Goal: Information Seeking & Learning: Learn about a topic

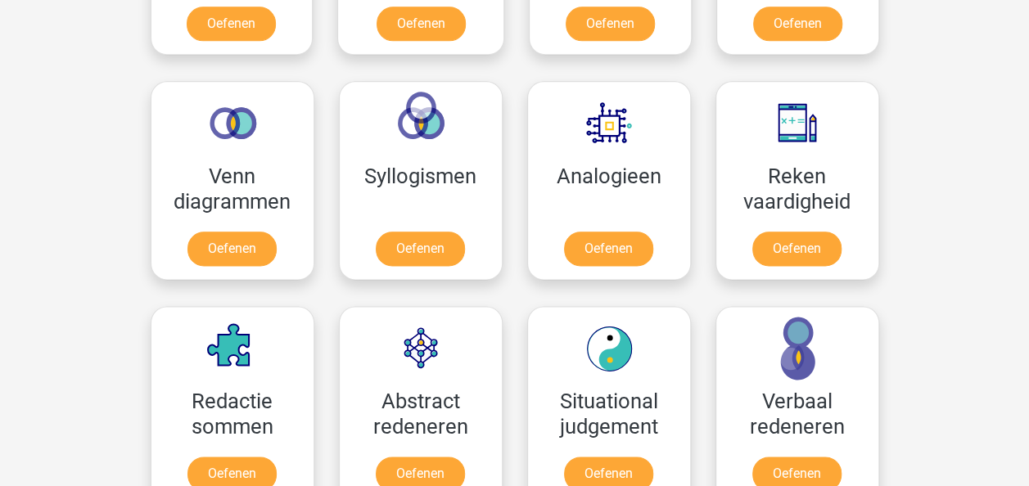
scroll to position [905, 0]
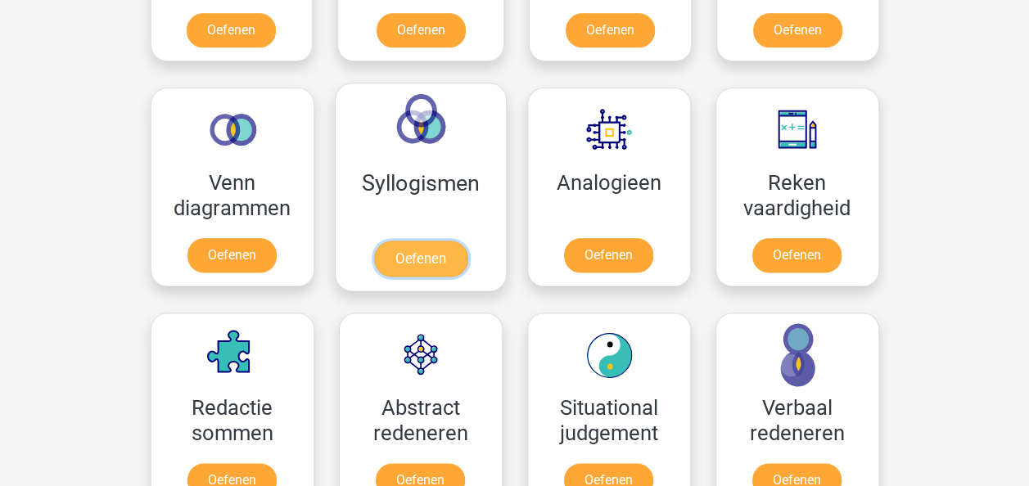
click at [415, 254] on link "Oefenen" at bounding box center [419, 259] width 93 height 36
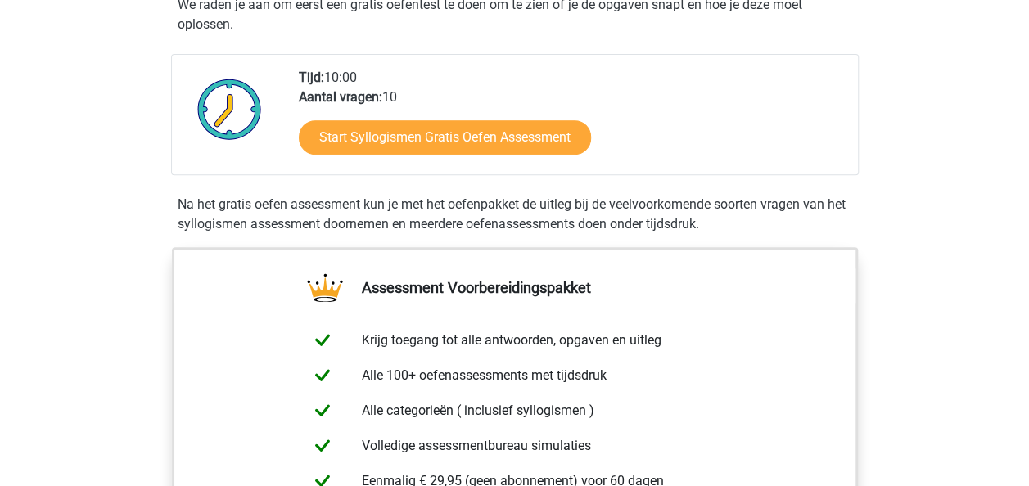
scroll to position [338, 0]
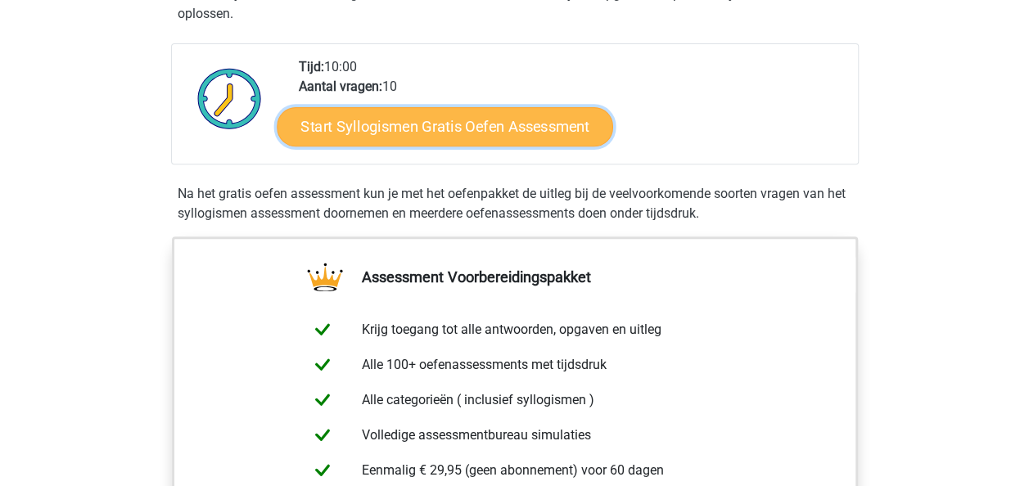
click at [431, 126] on link "Start Syllogismen Gratis Oefen Assessment" at bounding box center [445, 125] width 336 height 39
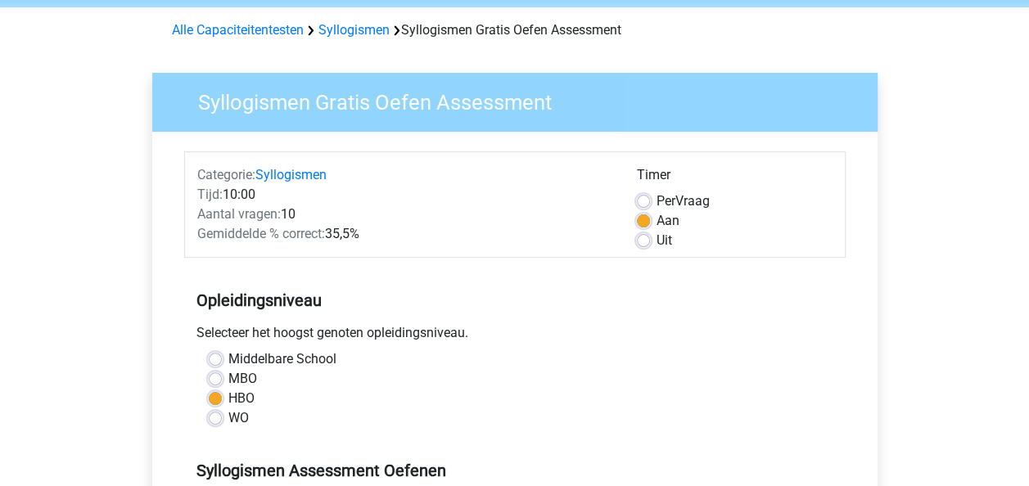
scroll to position [70, 0]
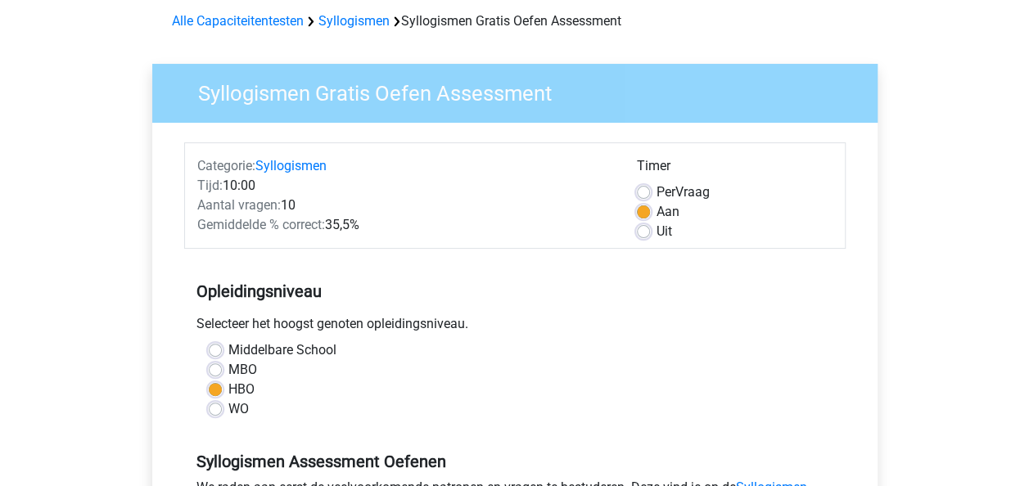
click at [228, 373] on label "MBO" at bounding box center [242, 370] width 29 height 20
click at [214, 373] on input "MBO" at bounding box center [215, 368] width 13 height 16
radio input "true"
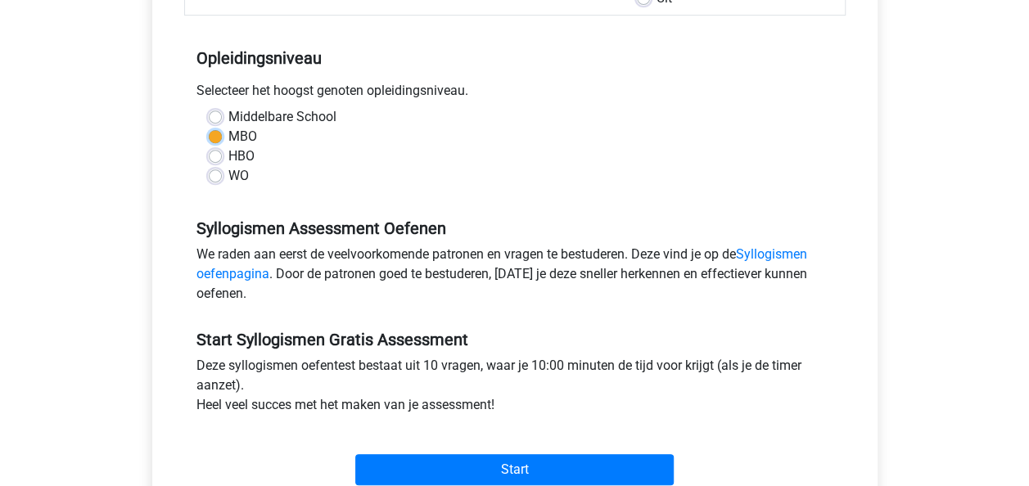
scroll to position [300, 0]
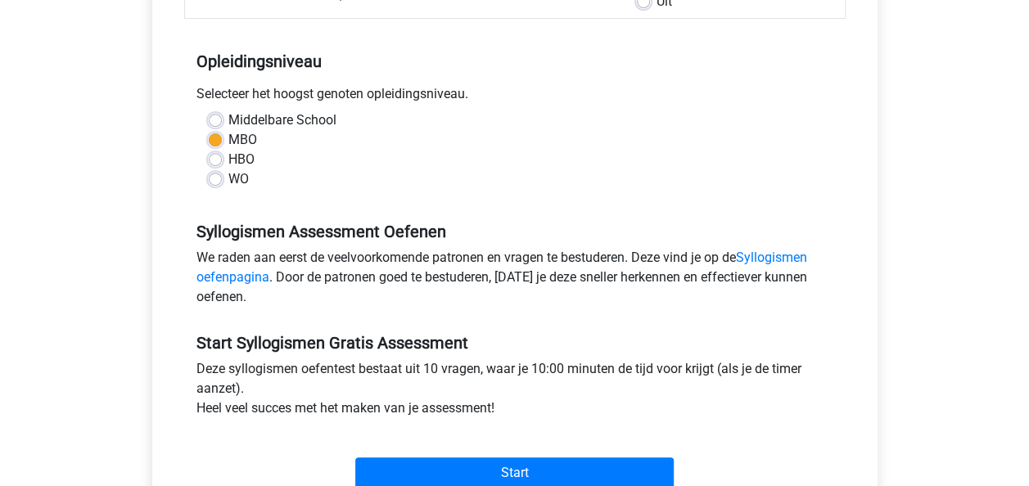
click at [228, 160] on label "HBO" at bounding box center [241, 160] width 26 height 20
click at [211, 160] on input "HBO" at bounding box center [215, 158] width 13 height 16
radio input "true"
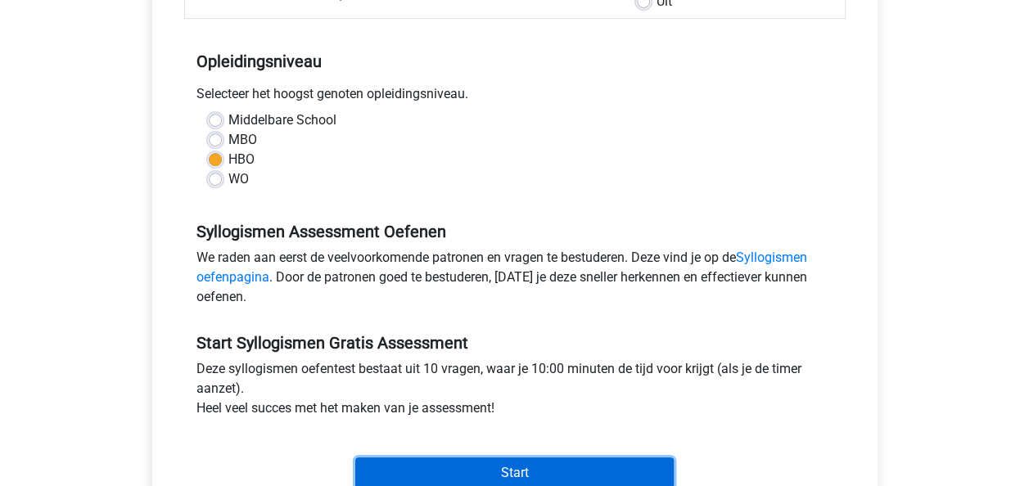
click at [627, 471] on input "Start" at bounding box center [514, 473] width 318 height 31
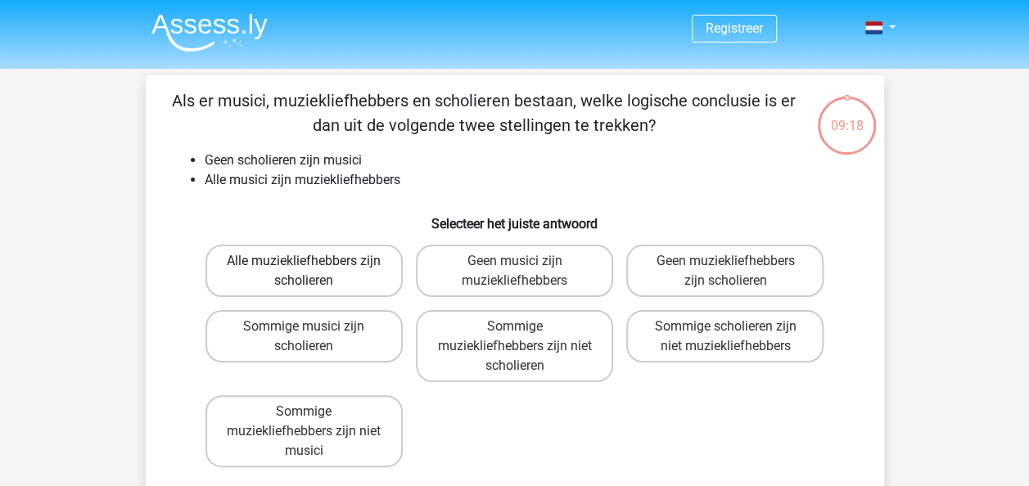
click at [300, 274] on label "Alle muziekliefhebbers zijn scholieren" at bounding box center [303, 271] width 197 height 52
click at [304, 272] on input "Alle muziekliefhebbers zijn scholieren" at bounding box center [309, 266] width 11 height 11
radio input "true"
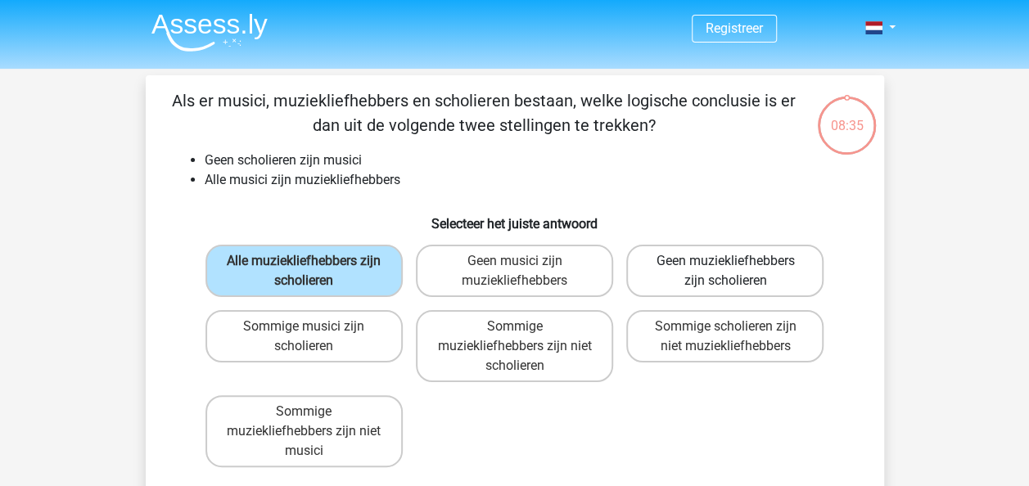
click at [700, 274] on label "Geen muziekliefhebbers zijn scholieren" at bounding box center [724, 271] width 197 height 52
click at [725, 272] on input "Geen muziekliefhebbers zijn scholieren" at bounding box center [730, 266] width 11 height 11
radio input "true"
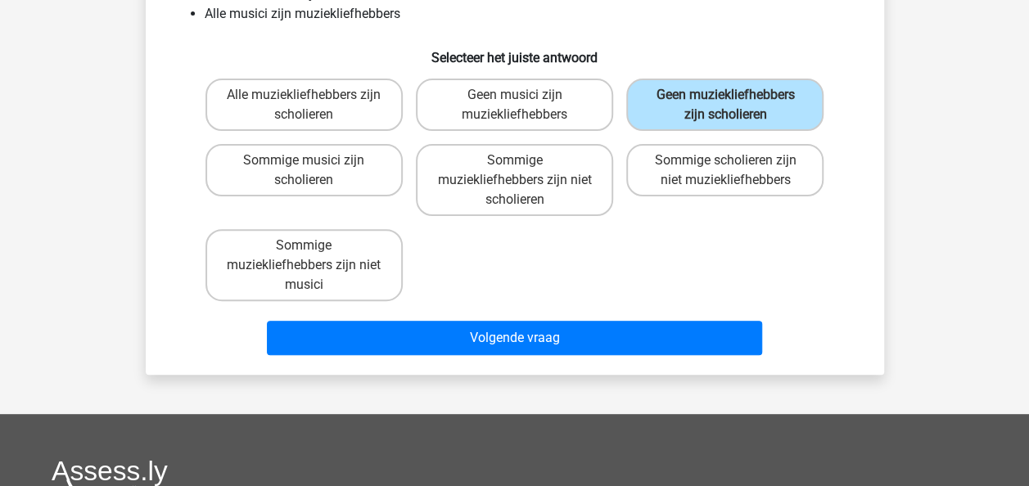
scroll to position [172, 0]
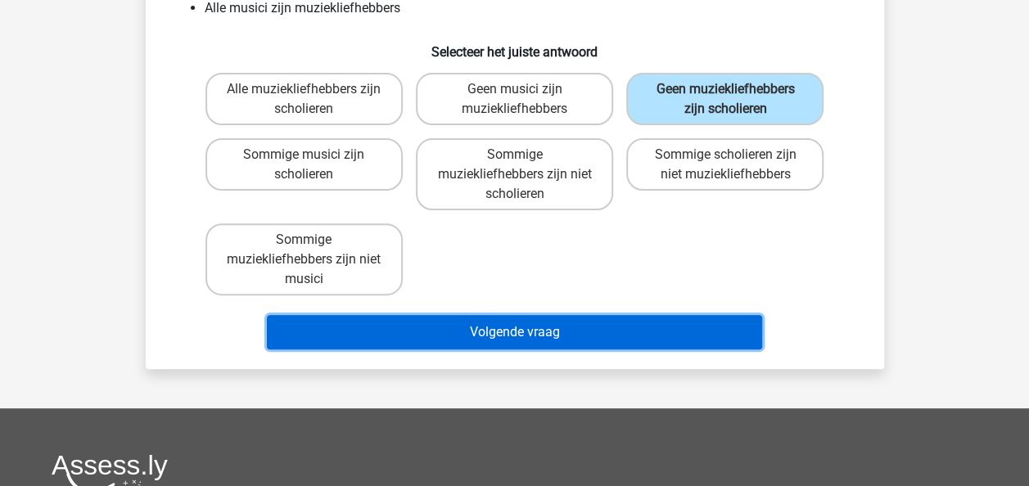
click at [445, 332] on button "Volgende vraag" at bounding box center [514, 332] width 495 height 34
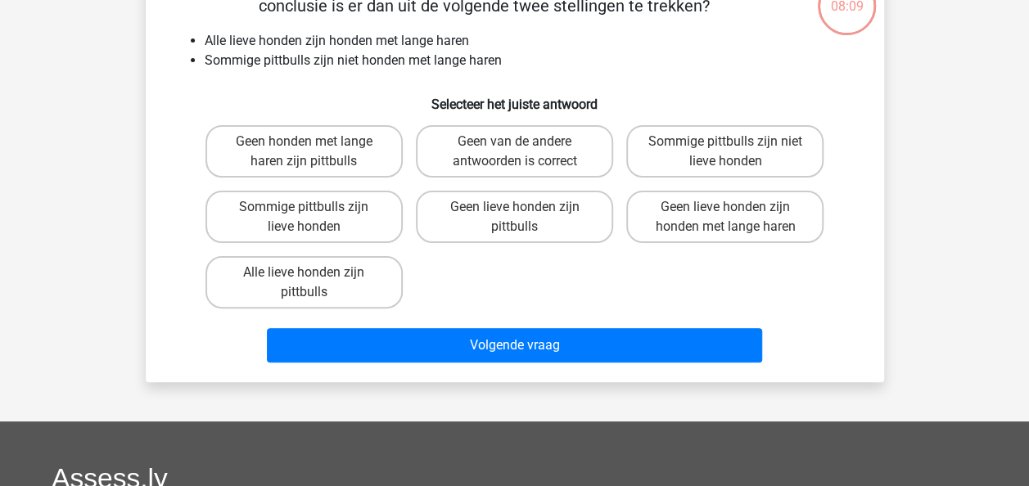
scroll to position [75, 0]
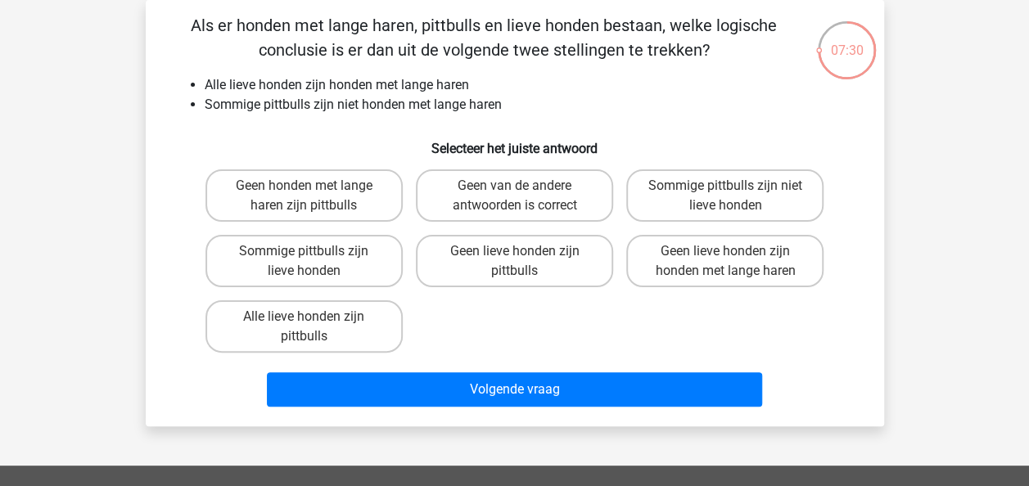
click at [233, 93] on li "Alle lieve honden zijn honden met lange haren" at bounding box center [531, 85] width 653 height 20
click at [342, 273] on label "Sommige pittbulls zijn lieve honden" at bounding box center [303, 261] width 197 height 52
click at [314, 262] on input "Sommige pittbulls zijn lieve honden" at bounding box center [309, 256] width 11 height 11
radio input "true"
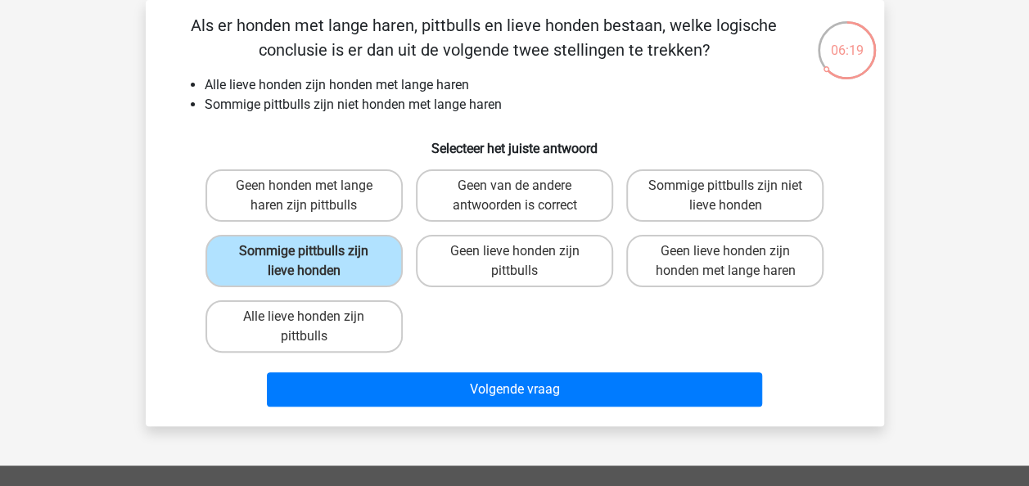
click at [342, 102] on li "Sommige pittbulls zijn niet honden met lange haren" at bounding box center [531, 105] width 653 height 20
click at [706, 190] on label "Sommige pittbulls zijn niet lieve honden" at bounding box center [724, 195] width 197 height 52
click at [725, 190] on input "Sommige pittbulls zijn niet lieve honden" at bounding box center [730, 191] width 11 height 11
radio input "true"
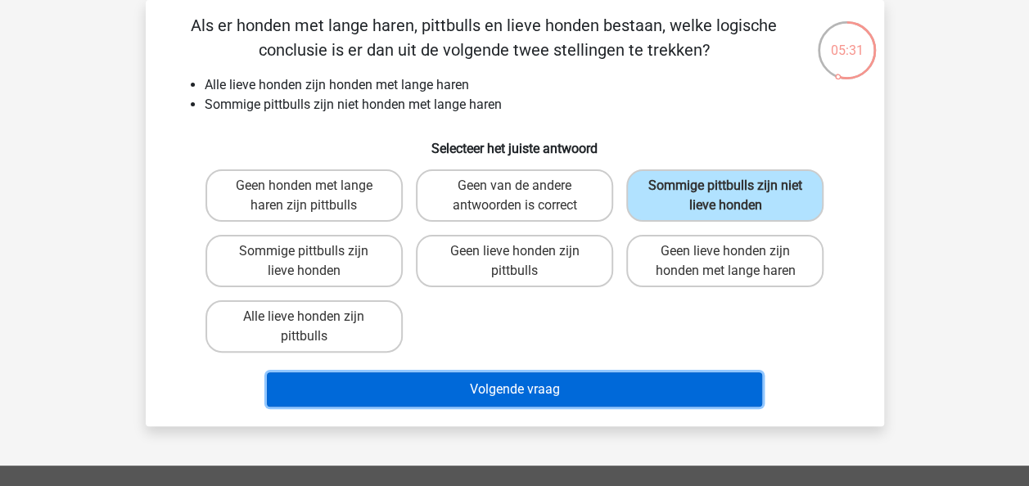
click at [575, 391] on button "Volgende vraag" at bounding box center [514, 390] width 495 height 34
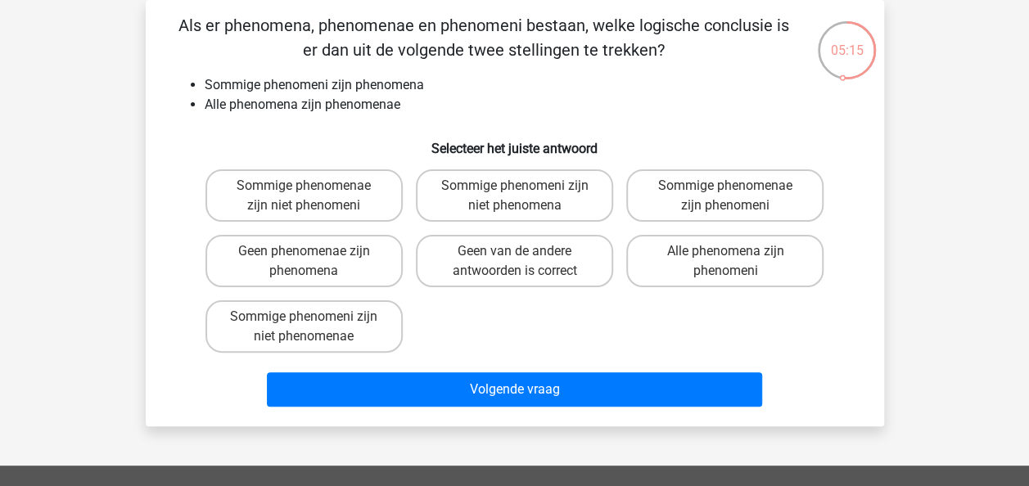
click at [332, 87] on li "Sommige phenomeni zijn phenomena" at bounding box center [531, 85] width 653 height 20
click at [560, 210] on label "Sommige phenomeni zijn niet phenomena" at bounding box center [514, 195] width 197 height 52
click at [525, 196] on input "Sommige phenomeni zijn niet phenomena" at bounding box center [519, 191] width 11 height 11
radio input "true"
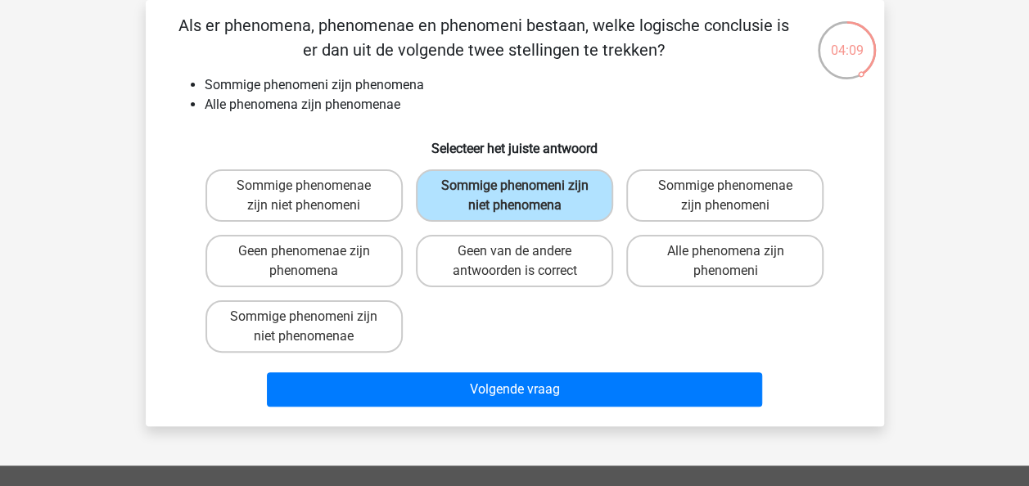
click at [245, 79] on li "Sommige phenomeni zijn phenomena" at bounding box center [531, 85] width 653 height 20
click at [275, 81] on li "Sommige phenomeni zijn phenomena" at bounding box center [531, 85] width 653 height 20
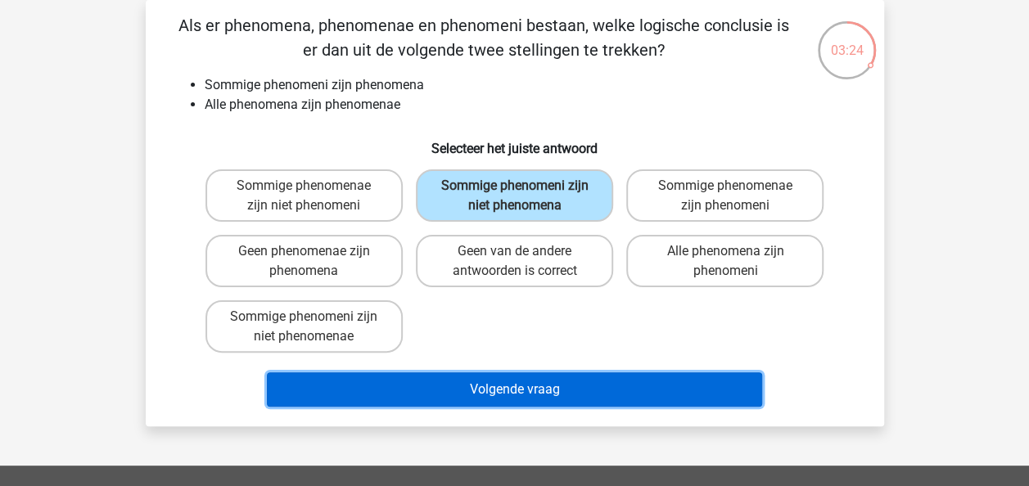
click at [476, 382] on button "Volgende vraag" at bounding box center [514, 390] width 495 height 34
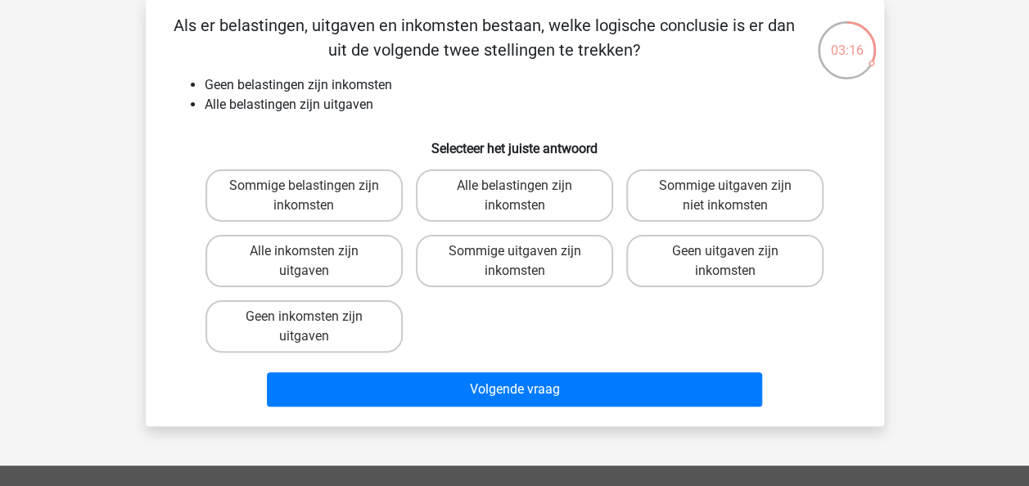
click at [391, 90] on li "Geen belastingen zijn inkomsten" at bounding box center [531, 85] width 653 height 20
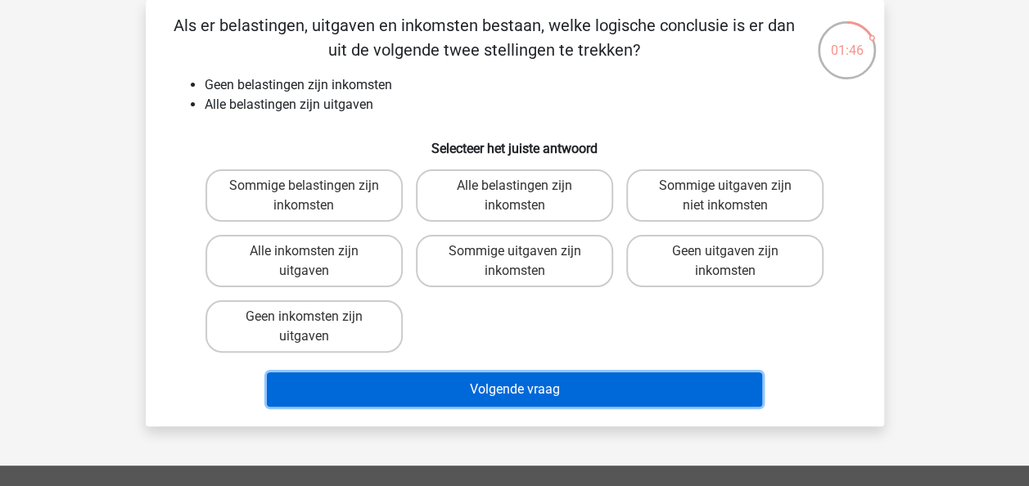
click at [352, 403] on button "Volgende vraag" at bounding box center [514, 390] width 495 height 34
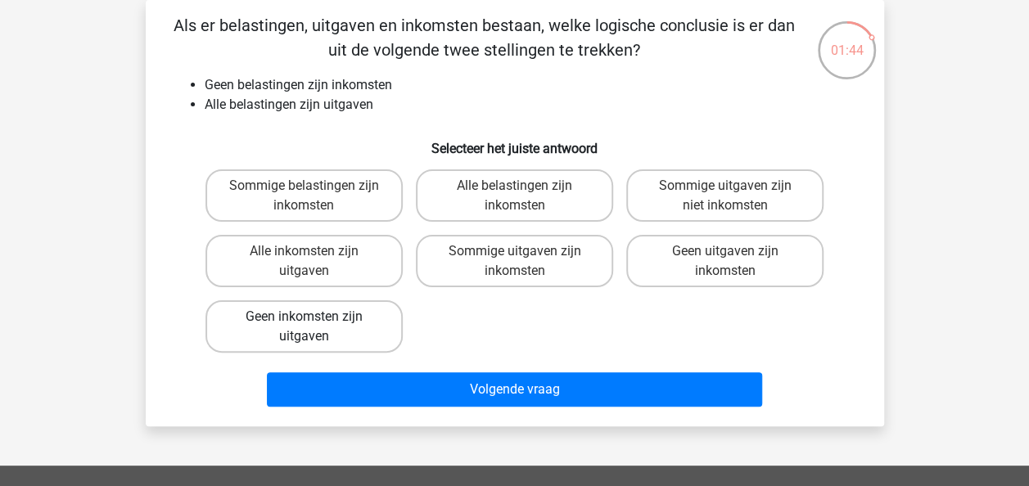
click at [310, 306] on label "Geen inkomsten zijn uitgaven" at bounding box center [303, 326] width 197 height 52
click at [310, 317] on input "Geen inkomsten zijn uitgaven" at bounding box center [309, 322] width 11 height 11
radio input "true"
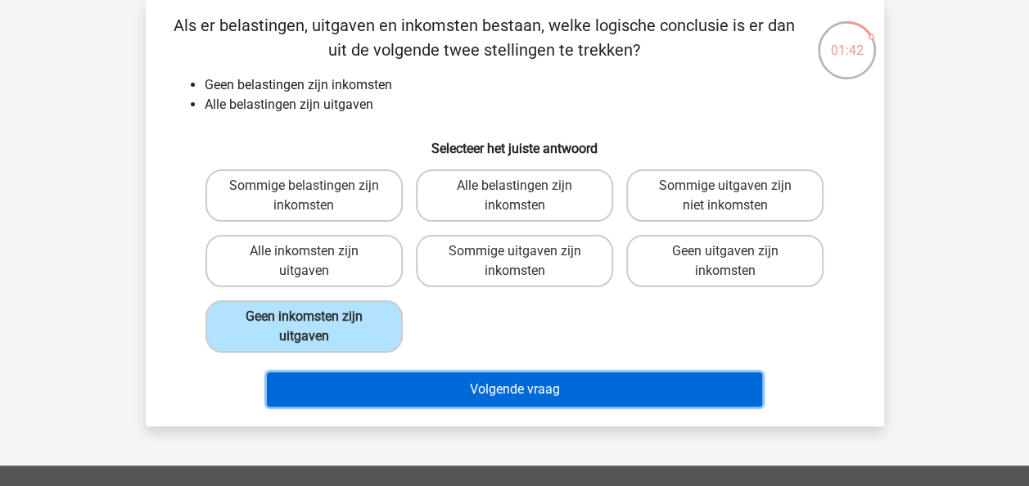
click at [517, 395] on button "Volgende vraag" at bounding box center [514, 390] width 495 height 34
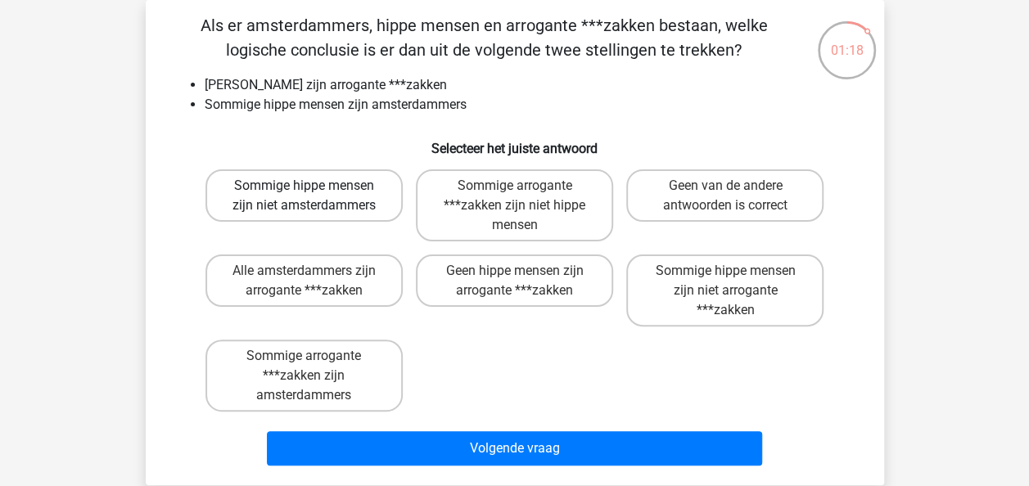
click at [364, 219] on label "Sommige hippe mensen zijn niet amsterdammers" at bounding box center [303, 195] width 197 height 52
click at [314, 196] on input "Sommige hippe mensen zijn niet amsterdammers" at bounding box center [309, 191] width 11 height 11
radio input "true"
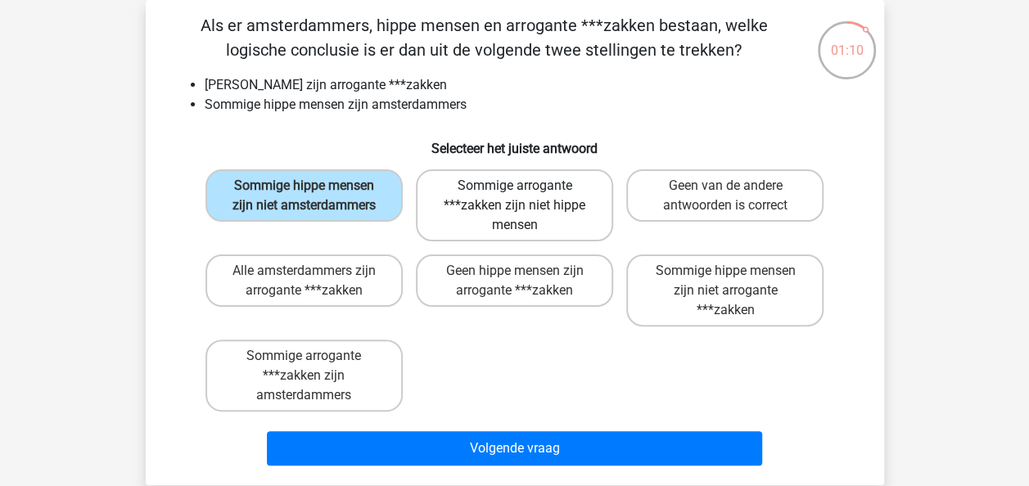
click at [547, 205] on label "Sommige arrogante ***zakken zijn niet hippe mensen" at bounding box center [514, 205] width 197 height 72
click at [525, 196] on input "Sommige arrogante ***zakken zijn niet hippe mensen" at bounding box center [519, 191] width 11 height 11
radio input "true"
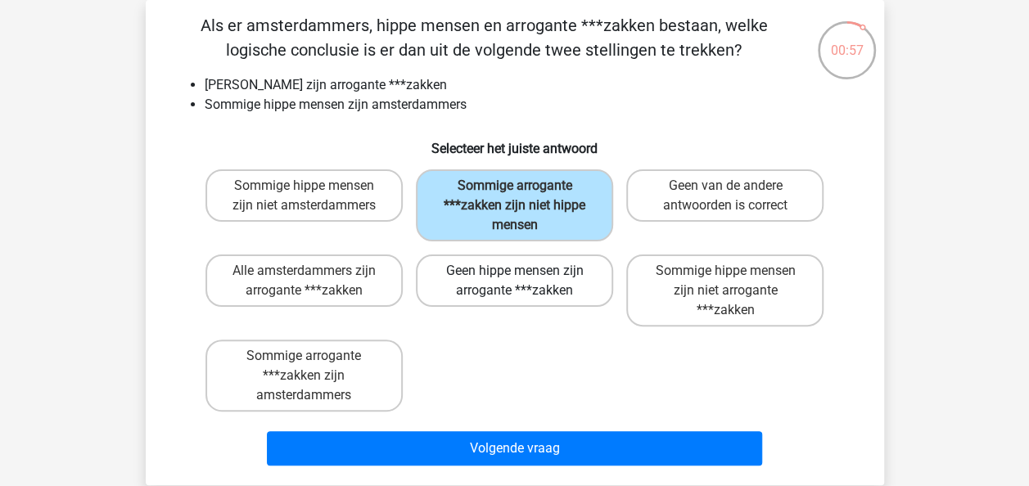
click at [554, 301] on label "Geen hippe mensen zijn arrogante ***zakken" at bounding box center [514, 281] width 197 height 52
click at [525, 282] on input "Geen hippe mensen zijn arrogante ***zakken" at bounding box center [519, 276] width 11 height 11
radio input "true"
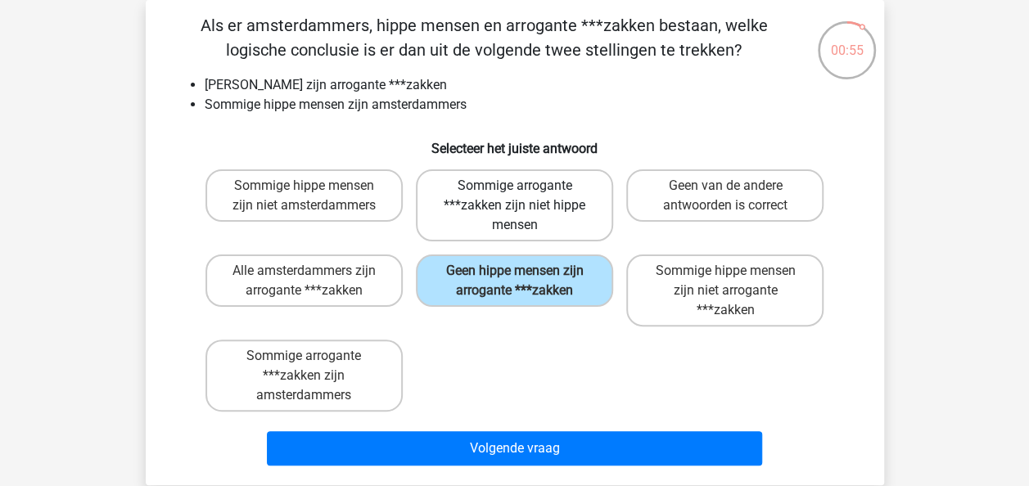
click at [531, 203] on label "Sommige arrogante ***zakken zijn niet hippe mensen" at bounding box center [514, 205] width 197 height 72
click at [525, 196] on input "Sommige arrogante ***zakken zijn niet hippe mensen" at bounding box center [519, 191] width 11 height 11
radio input "true"
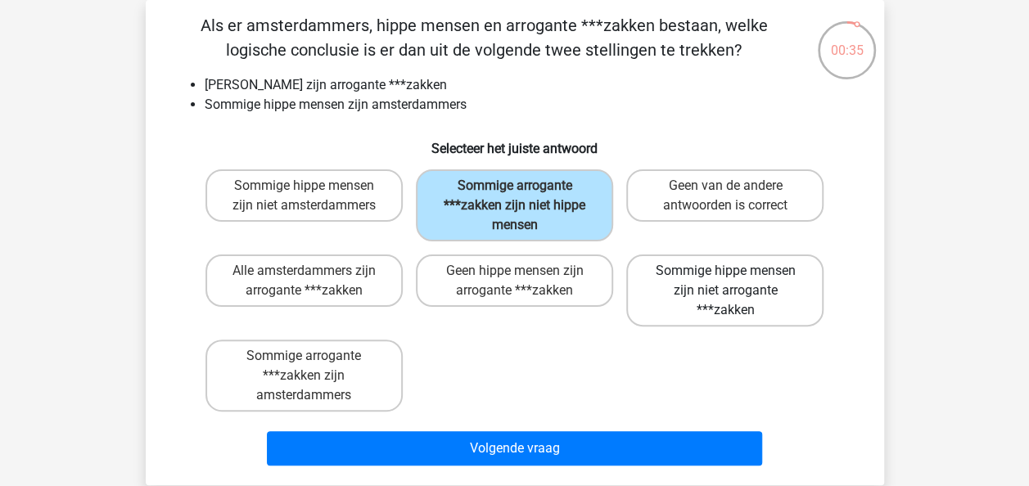
click at [797, 298] on label "Sommige hippe mensen zijn niet arrogante ***zakken" at bounding box center [724, 291] width 197 height 72
click at [736, 282] on input "Sommige hippe mensen zijn niet arrogante ***zakken" at bounding box center [730, 276] width 11 height 11
radio input "true"
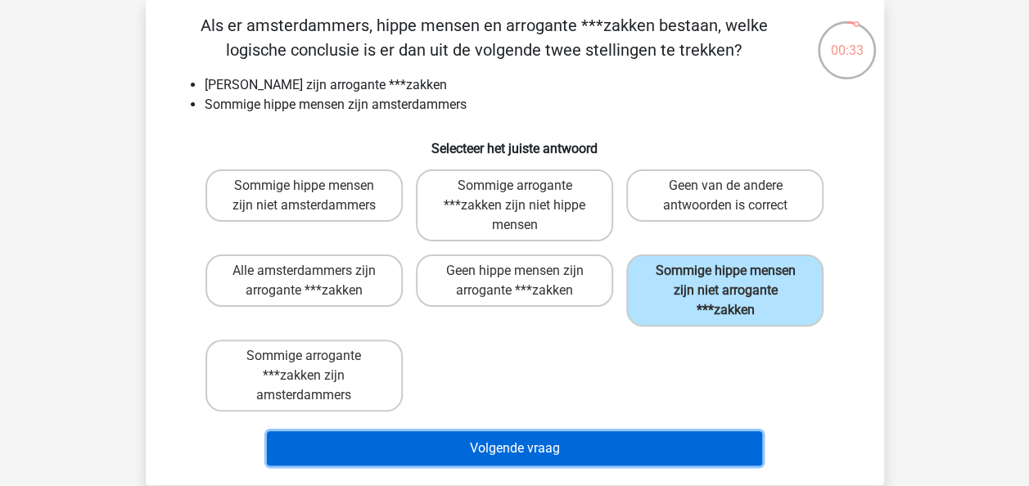
click at [630, 447] on button "Volgende vraag" at bounding box center [514, 448] width 495 height 34
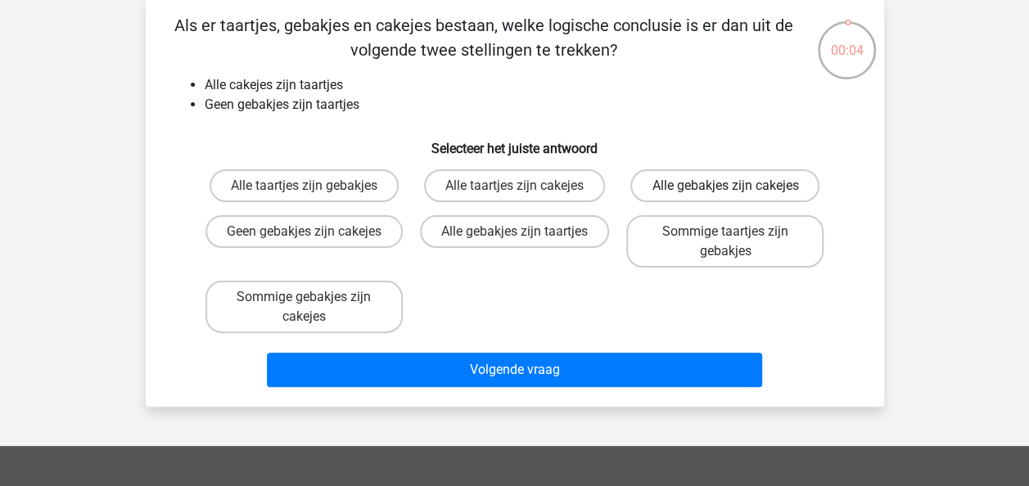
drag, startPoint x: 618, startPoint y: 198, endPoint x: 671, endPoint y: 190, distance: 53.8
click at [671, 190] on div "Alle taartjes zijn gebakjes Alle taartjes zijn cakejes Alle gebakjes zijn cakej…" at bounding box center [515, 251] width 632 height 177
click at [671, 190] on label "Alle gebakjes zijn cakejes" at bounding box center [724, 185] width 189 height 33
click at [725, 190] on input "Alle gebakjes zijn cakejes" at bounding box center [730, 191] width 11 height 11
radio input "true"
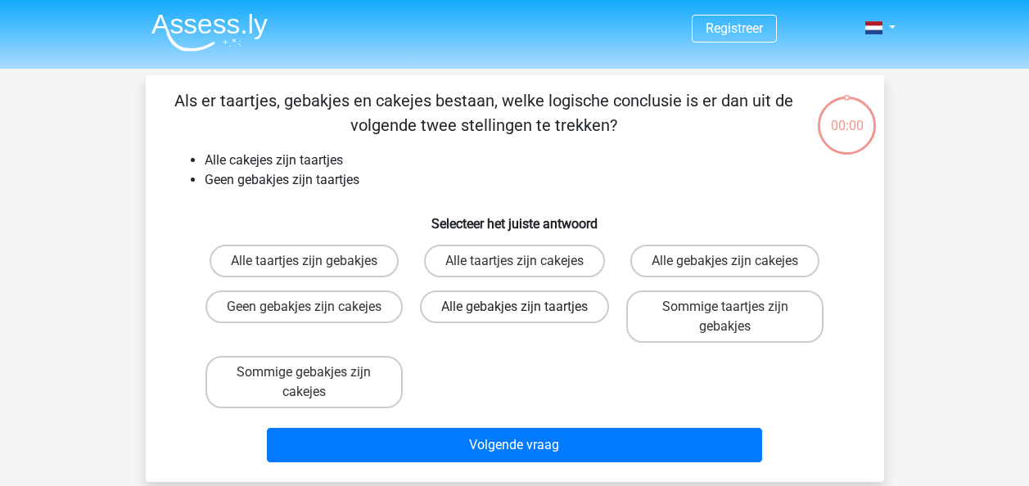
scroll to position [75, 0]
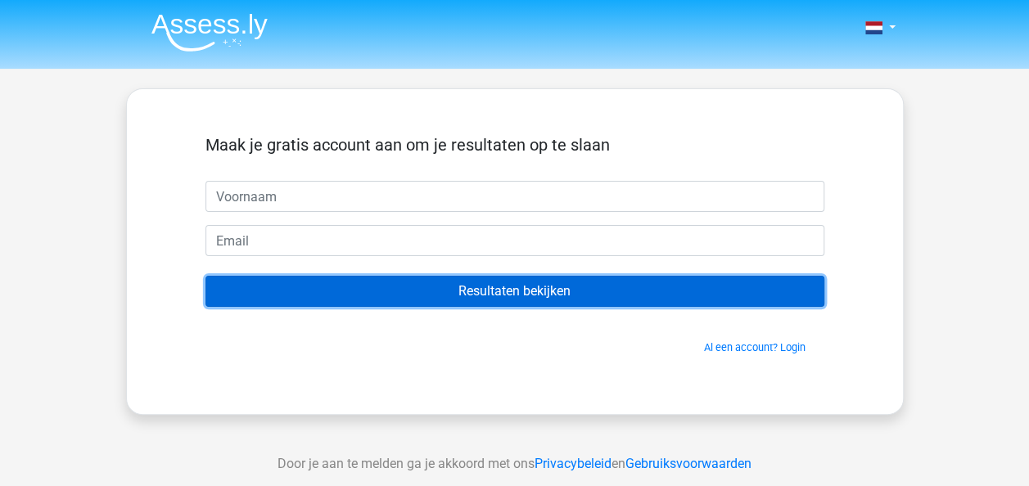
click at [534, 295] on input "Resultaten bekijken" at bounding box center [514, 291] width 619 height 31
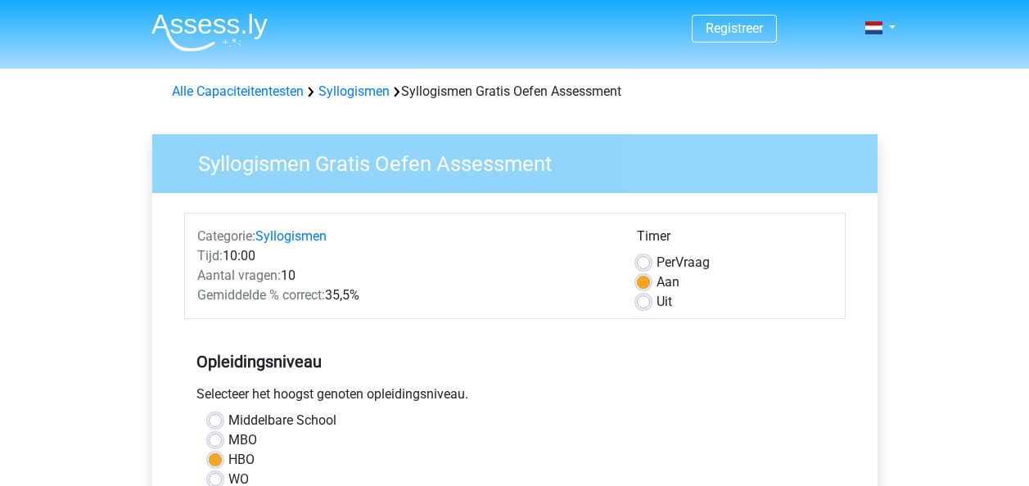
scroll to position [300, 0]
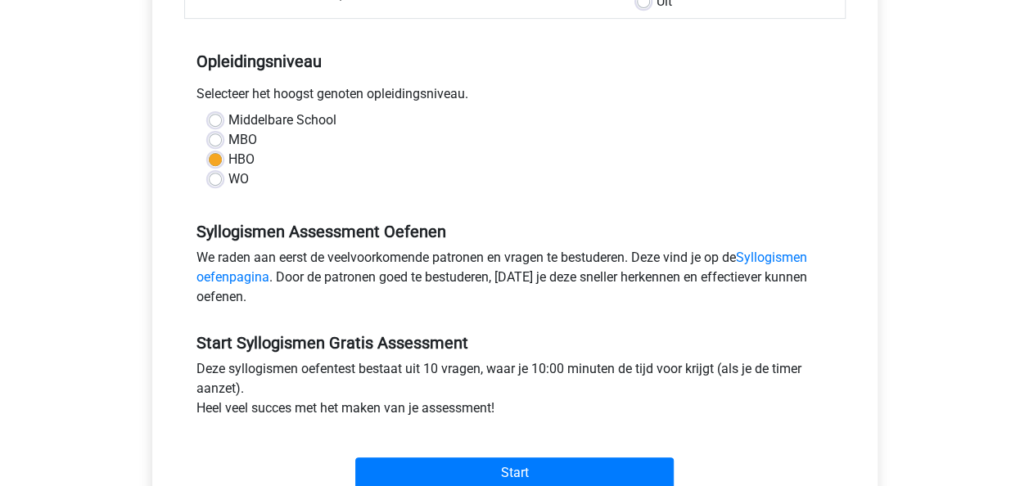
click at [228, 136] on label "MBO" at bounding box center [242, 140] width 29 height 20
click at [210, 136] on input "MBO" at bounding box center [215, 138] width 13 height 16
radio input "true"
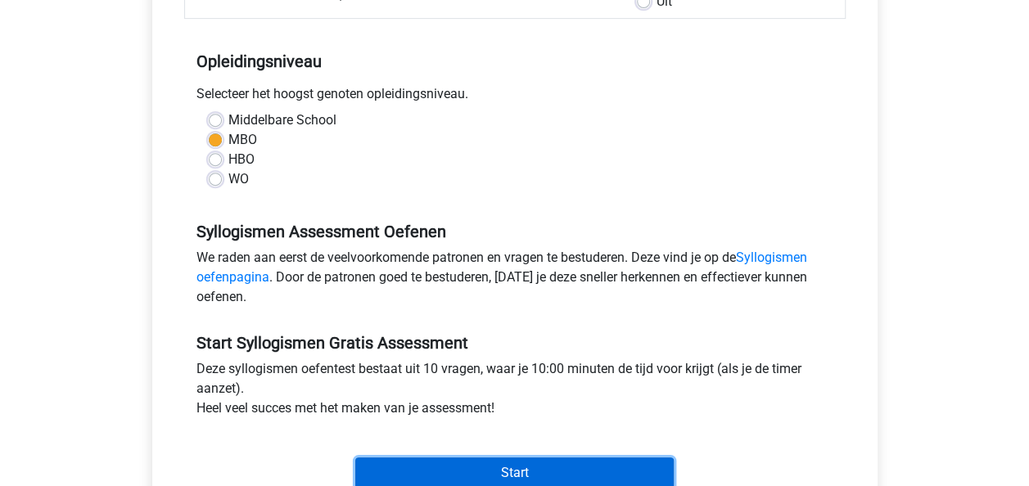
click at [574, 476] on input "Start" at bounding box center [514, 473] width 318 height 31
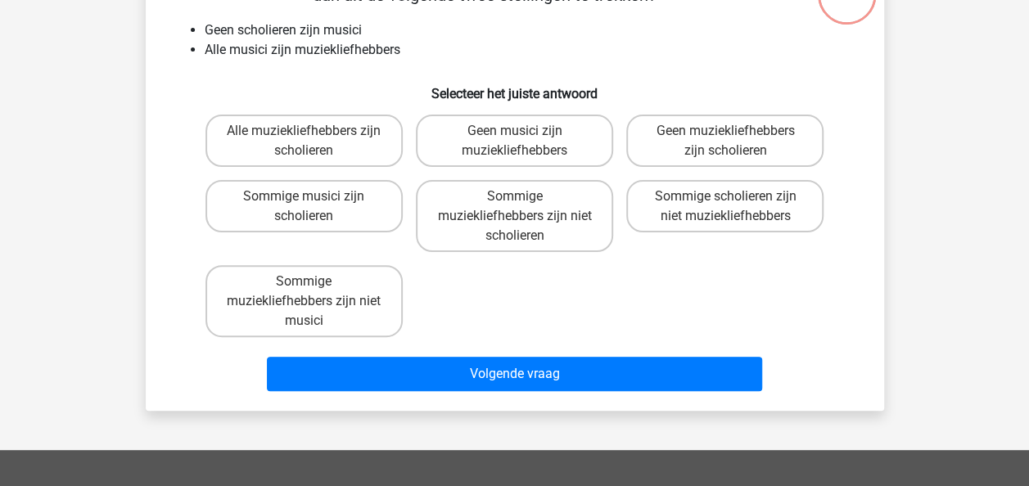
scroll to position [127, 0]
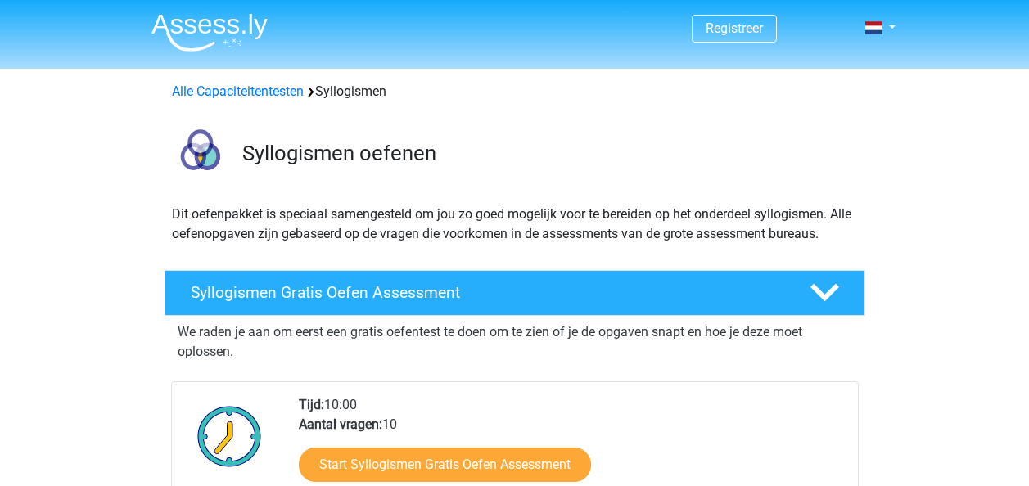
scroll to position [338, 0]
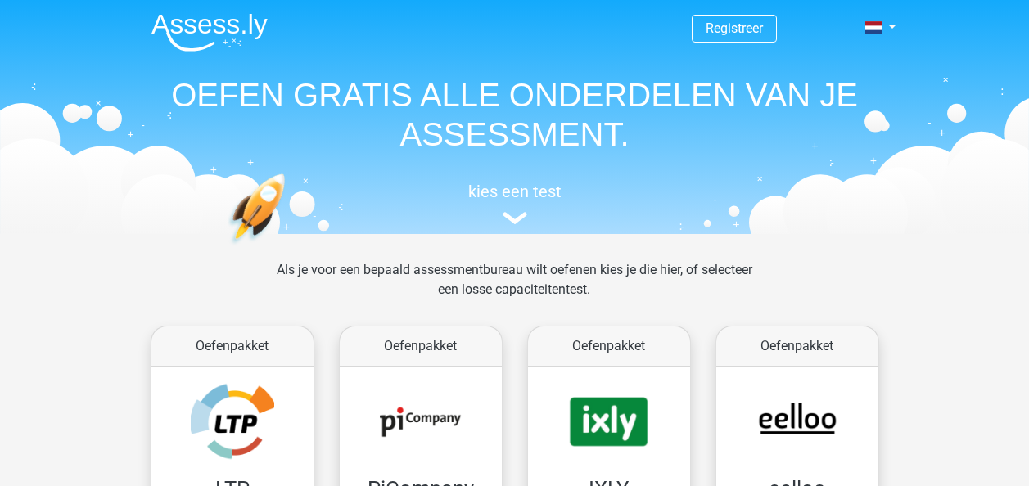
scroll to position [905, 0]
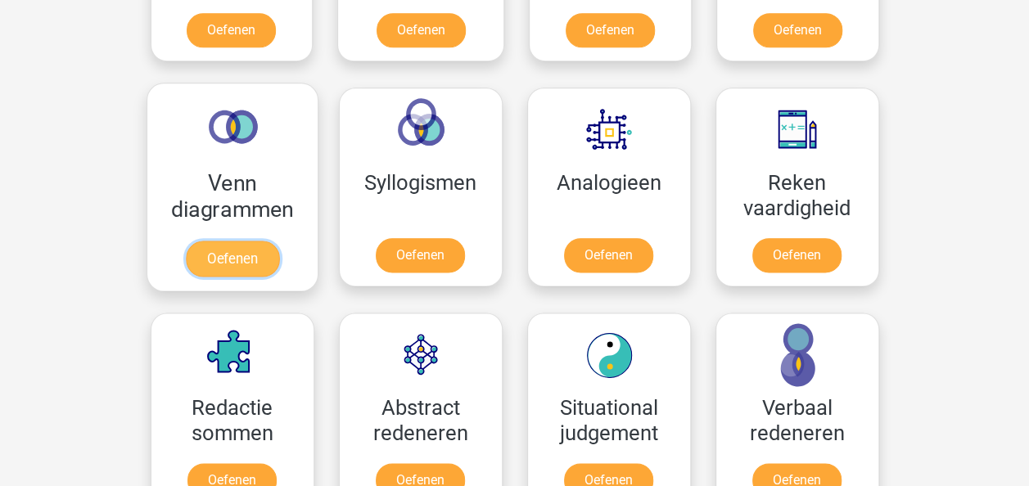
click at [213, 259] on link "Oefenen" at bounding box center [231, 259] width 93 height 36
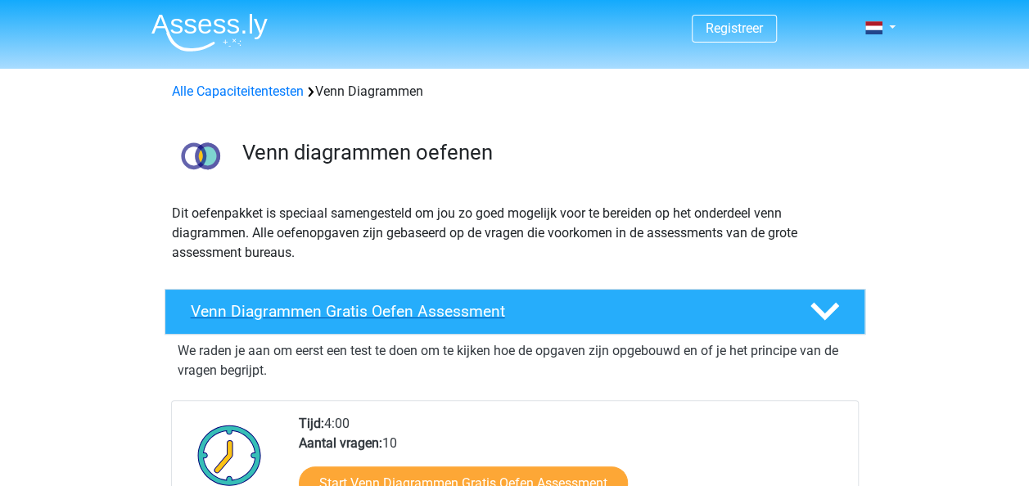
click at [400, 313] on h4 "Venn Diagrammen Gratis Oefen Assessment" at bounding box center [487, 311] width 593 height 19
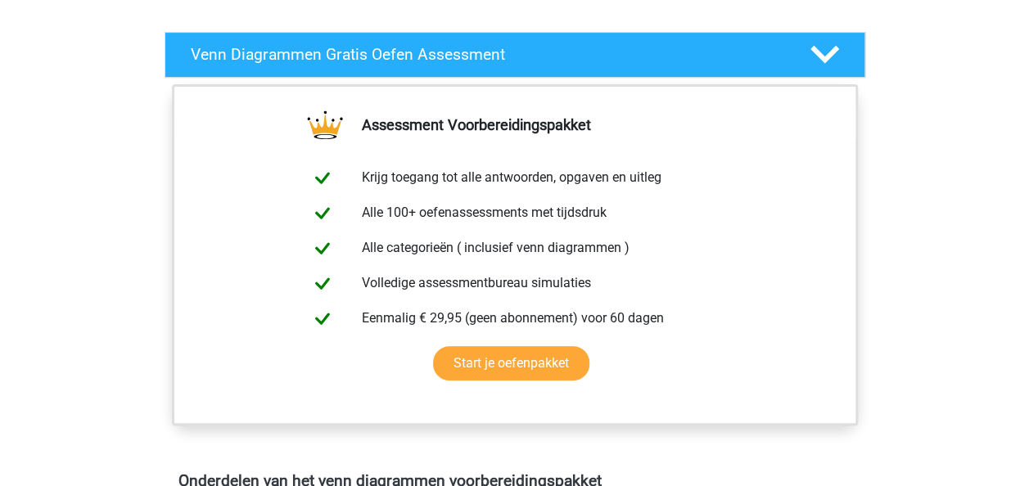
scroll to position [287, 0]
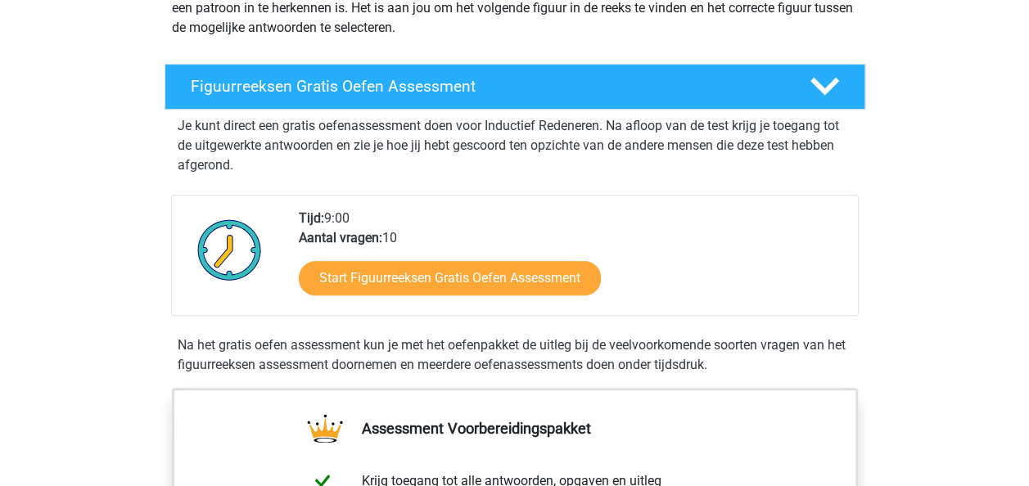
scroll to position [234, 0]
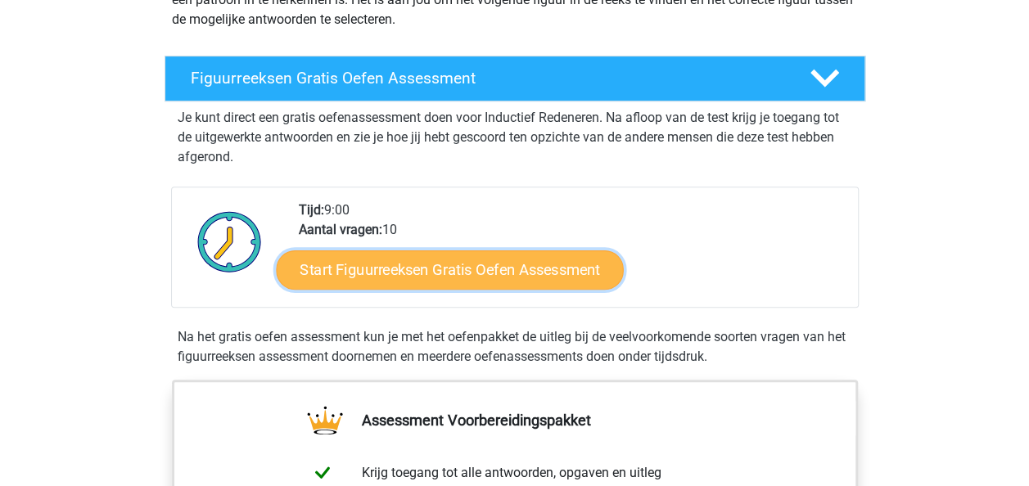
click at [451, 272] on link "Start Figuurreeksen Gratis Oefen Assessment" at bounding box center [449, 269] width 347 height 39
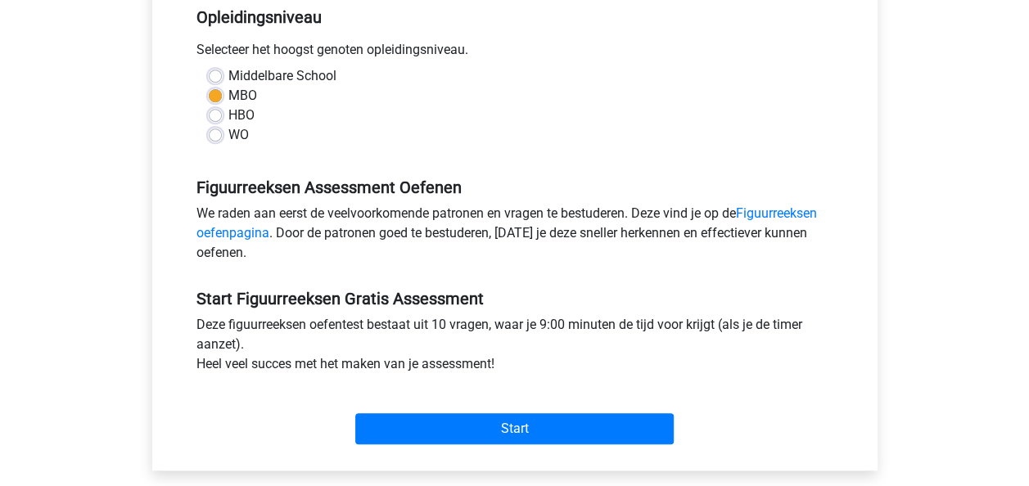
scroll to position [377, 0]
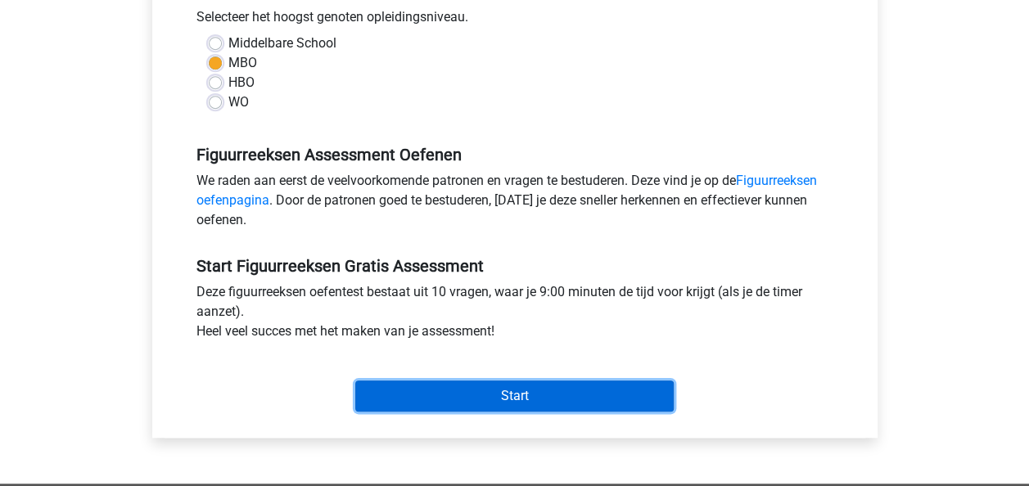
click at [413, 407] on input "Start" at bounding box center [514, 396] width 318 height 31
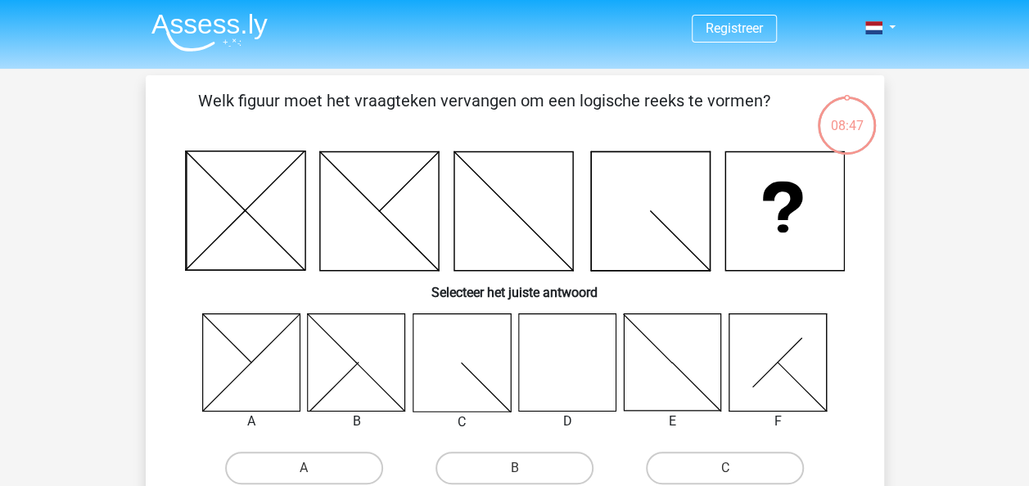
click at [556, 354] on icon at bounding box center [566, 362] width 97 height 97
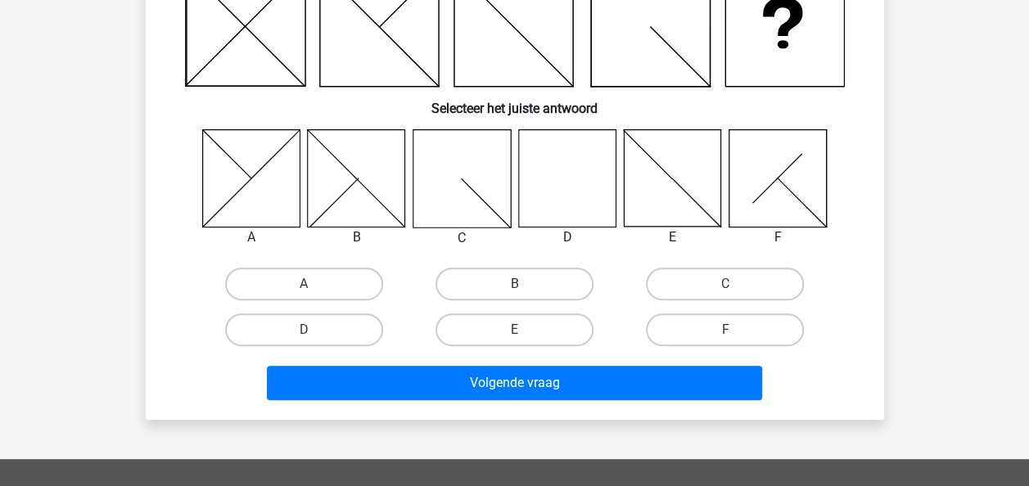
scroll to position [178, 0]
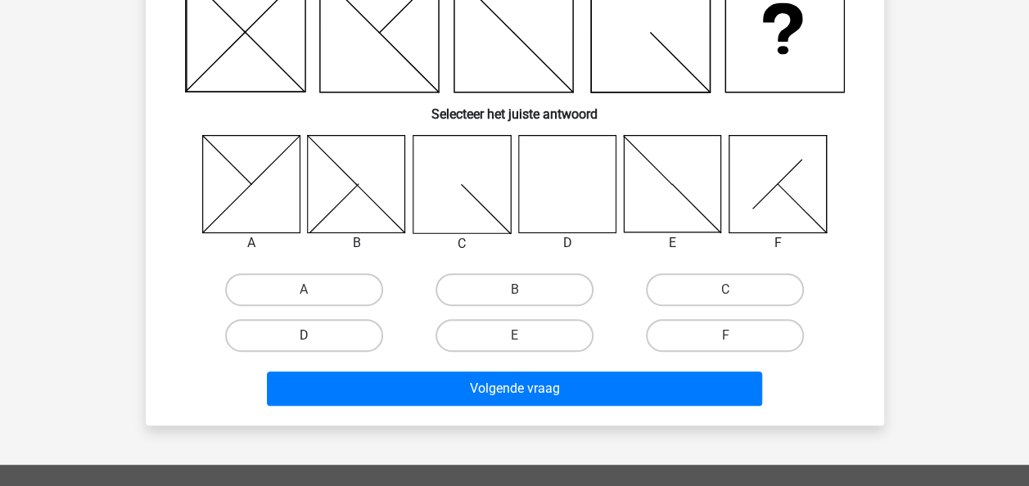
click at [271, 334] on label "D" at bounding box center [304, 335] width 158 height 33
click at [304, 336] on input "D" at bounding box center [309, 341] width 11 height 11
radio input "true"
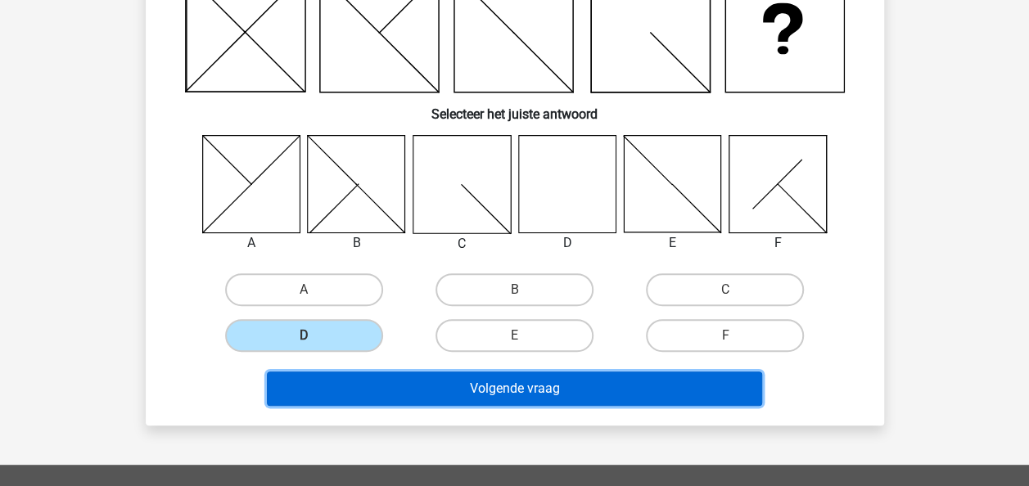
click at [436, 396] on button "Volgende vraag" at bounding box center [514, 389] width 495 height 34
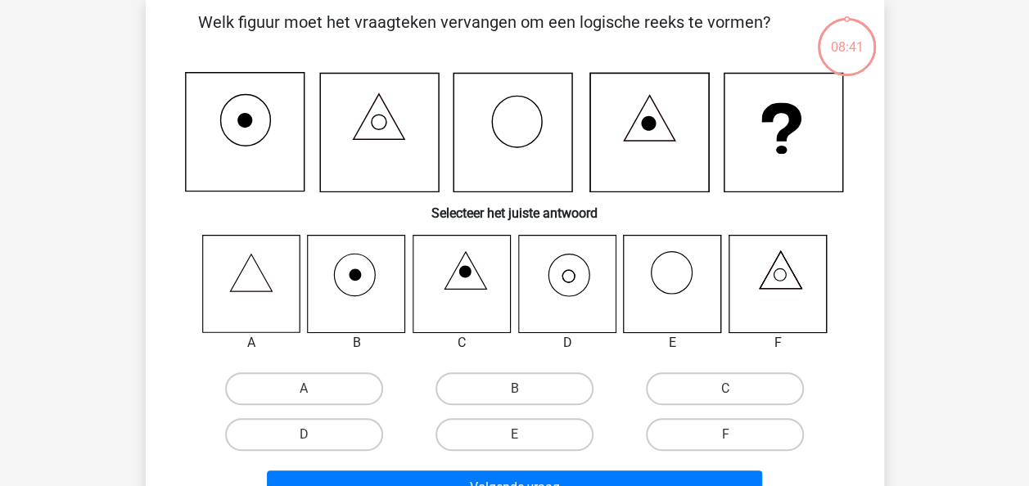
scroll to position [75, 0]
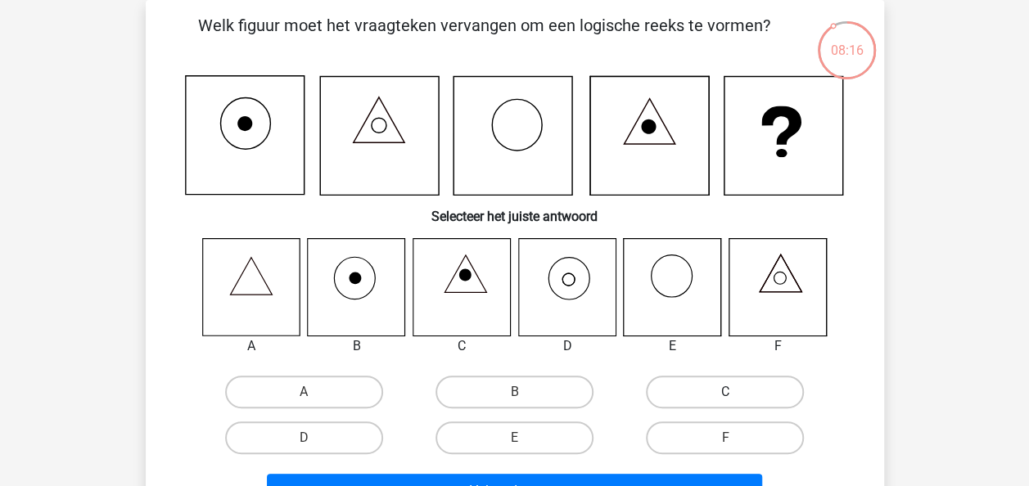
click at [675, 401] on label "C" at bounding box center [725, 392] width 158 height 33
click at [725, 401] on input "C" at bounding box center [730, 397] width 11 height 11
radio input "true"
click at [298, 433] on label "D" at bounding box center [304, 438] width 158 height 33
click at [304, 438] on input "D" at bounding box center [309, 443] width 11 height 11
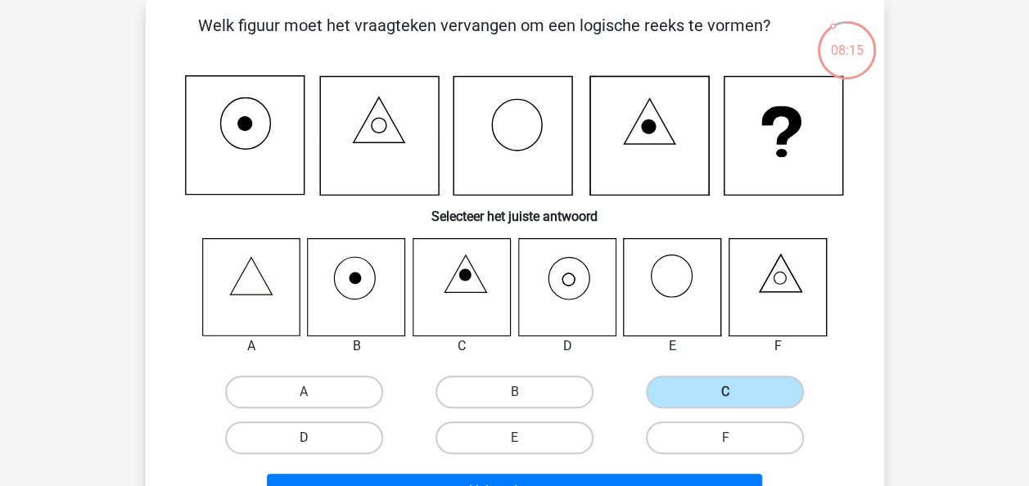
radio input "true"
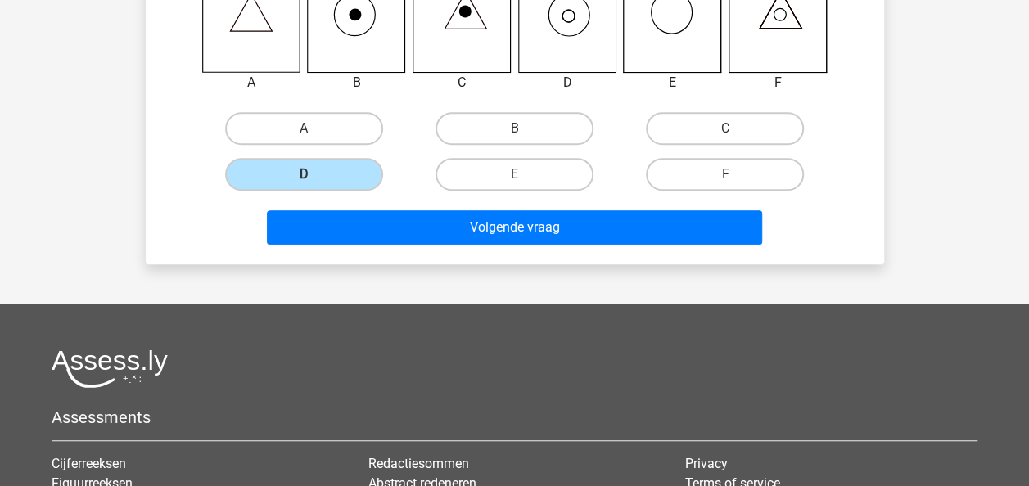
scroll to position [391, 0]
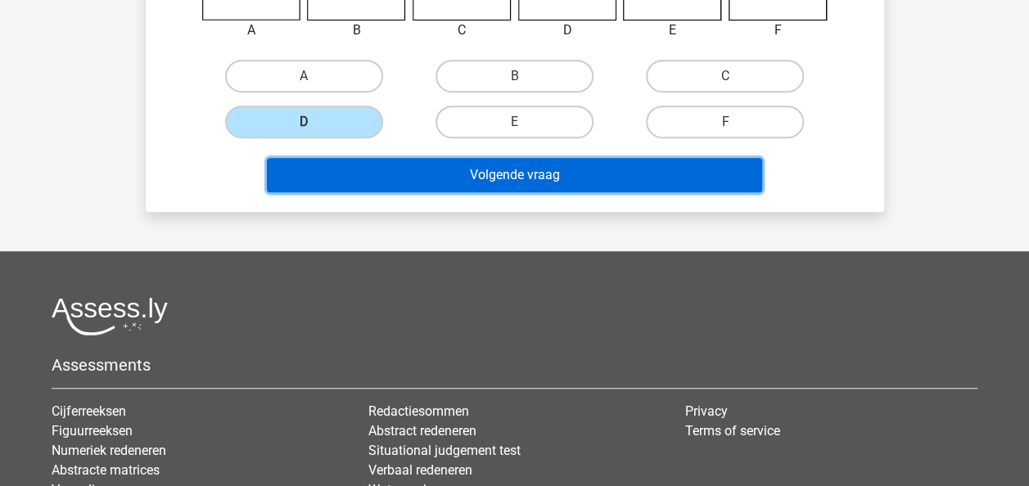
click at [463, 175] on button "Volgende vraag" at bounding box center [514, 175] width 495 height 34
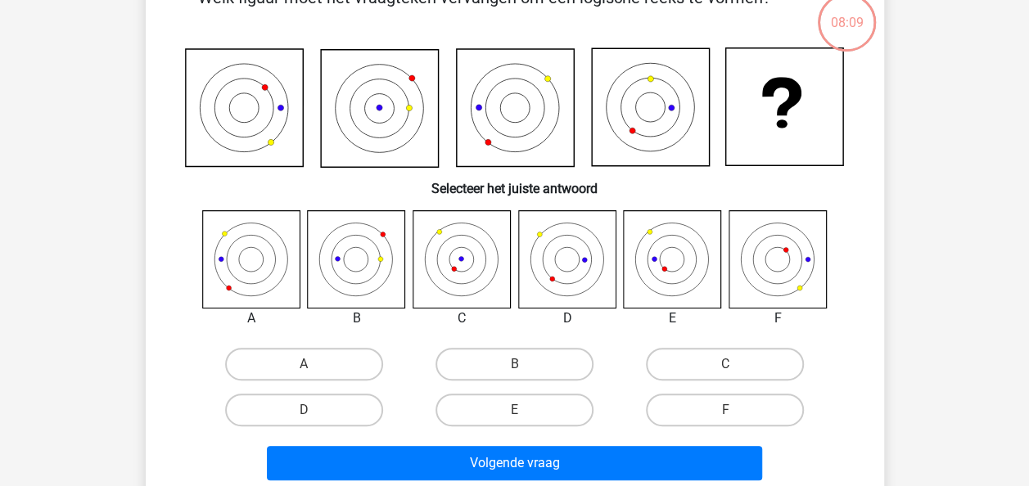
scroll to position [75, 0]
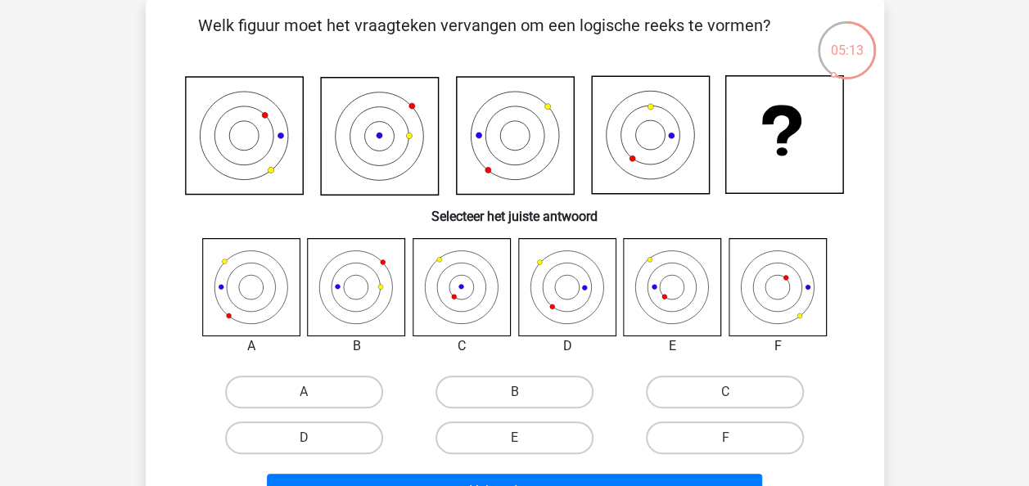
click at [729, 391] on label "C" at bounding box center [725, 392] width 158 height 33
click at [729, 392] on input "C" at bounding box center [730, 397] width 11 height 11
radio input "true"
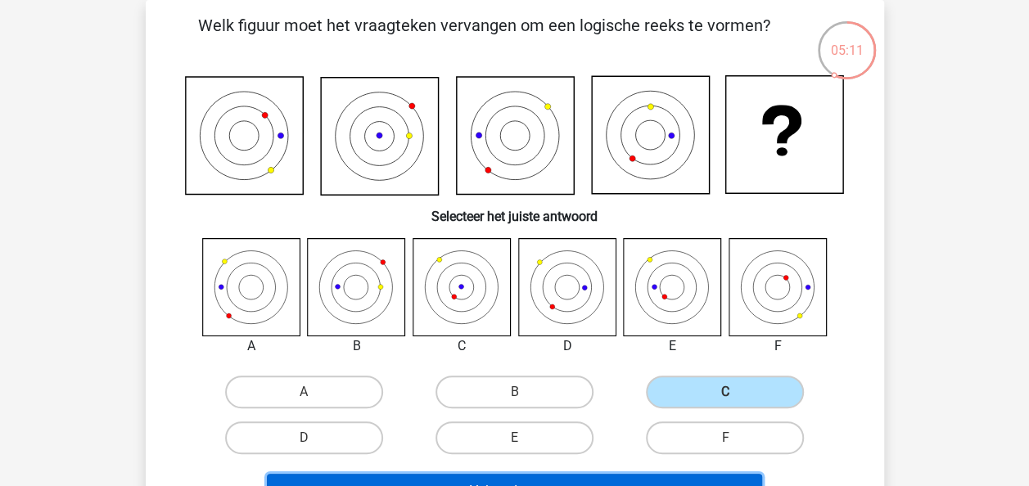
click at [711, 480] on button "Volgende vraag" at bounding box center [514, 491] width 495 height 34
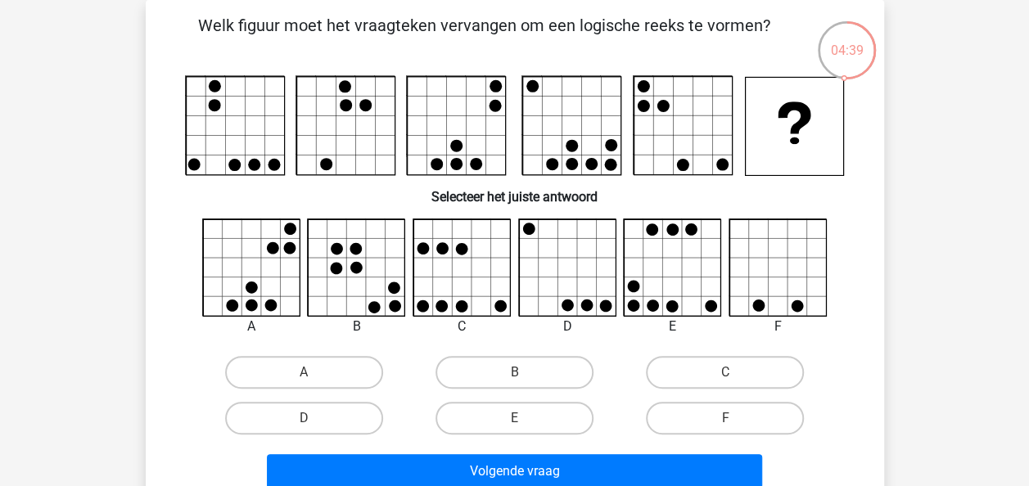
click at [309, 422] on input "D" at bounding box center [309, 423] width 11 height 11
radio input "true"
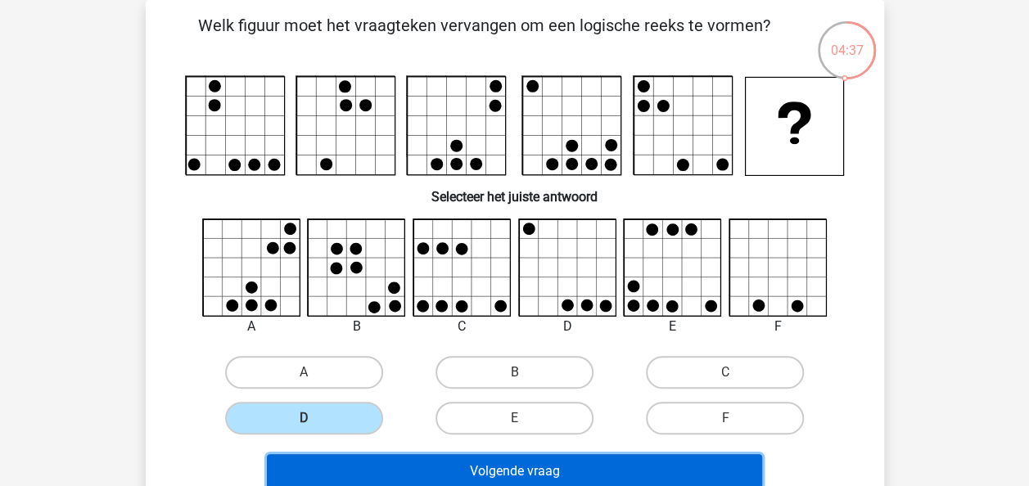
click at [332, 468] on button "Volgende vraag" at bounding box center [514, 471] width 495 height 34
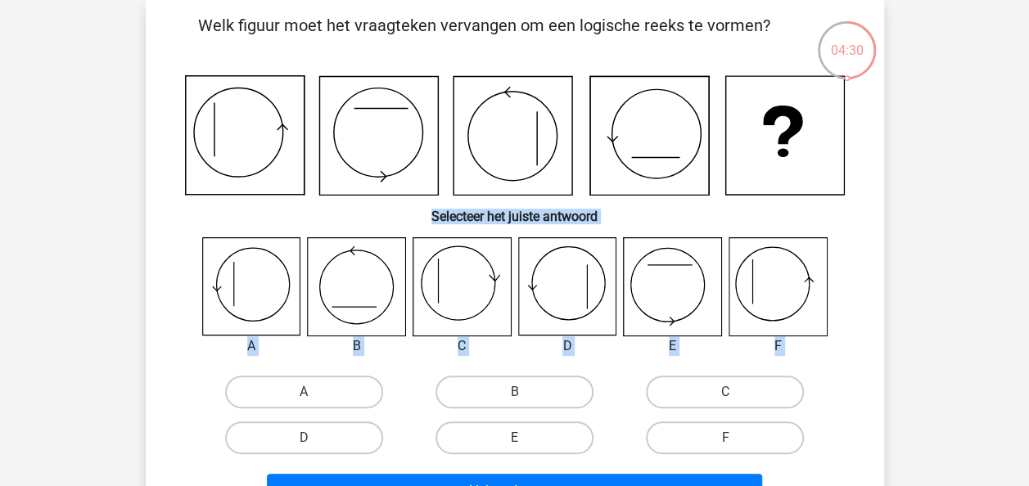
drag, startPoint x: 332, startPoint y: 468, endPoint x: 173, endPoint y: 187, distance: 323.3
click at [173, 187] on div "Welk figuur moet het vraagteken vervangen om een logische reeks te vormen? Sele…" at bounding box center [514, 264] width 725 height 502
click at [682, 213] on h6 "Selecteer het juiste antwoord" at bounding box center [515, 210] width 686 height 29
click at [738, 445] on label "F" at bounding box center [725, 438] width 158 height 33
click at [736, 445] on input "F" at bounding box center [730, 443] width 11 height 11
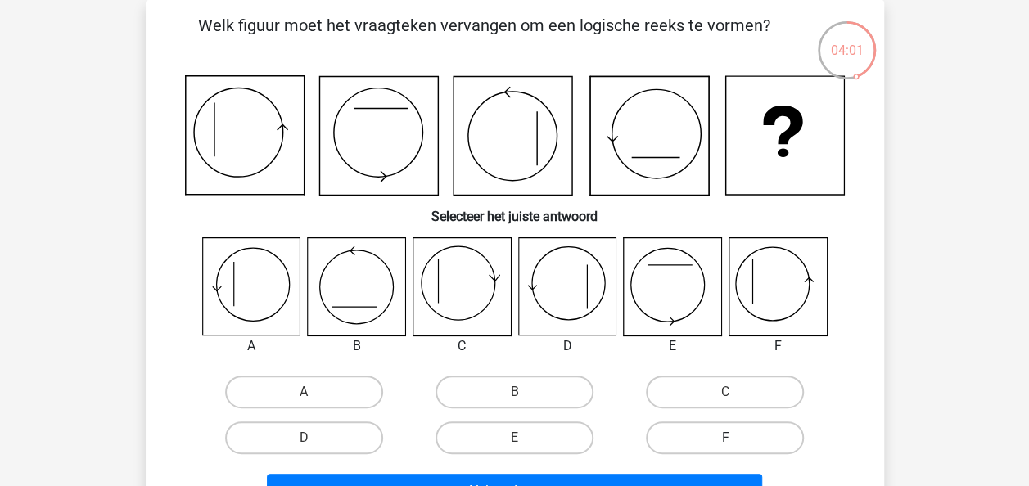
radio input "true"
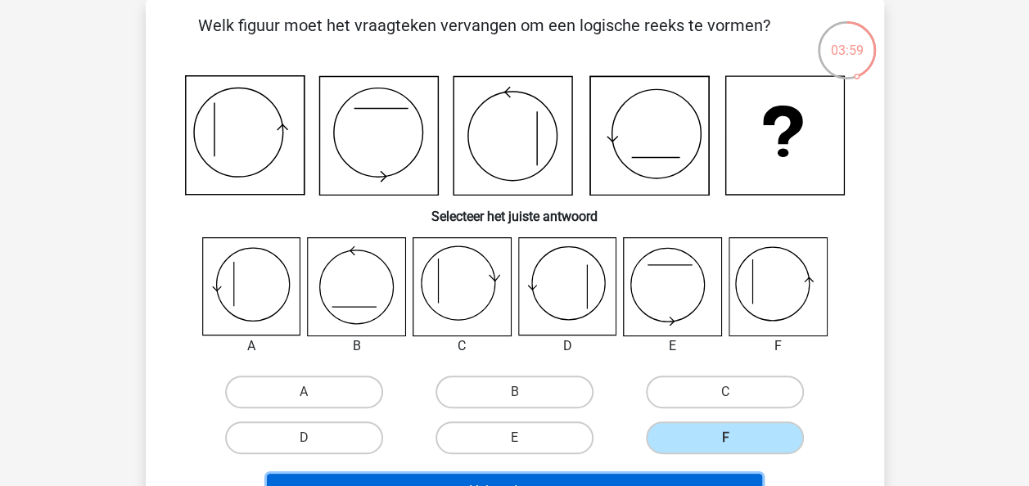
click at [738, 477] on button "Volgende vraag" at bounding box center [514, 491] width 495 height 34
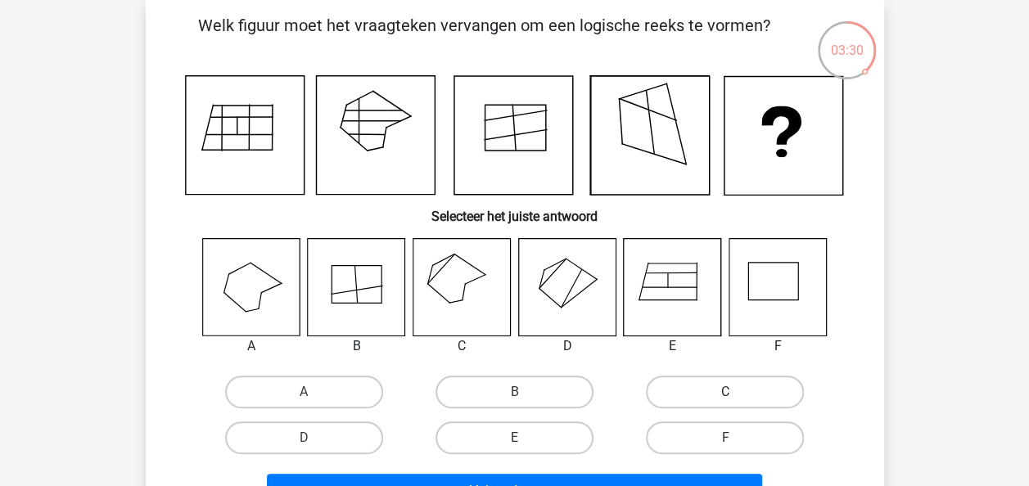
click at [702, 397] on label "C" at bounding box center [725, 392] width 158 height 33
click at [725, 397] on input "C" at bounding box center [730, 397] width 11 height 11
radio input "true"
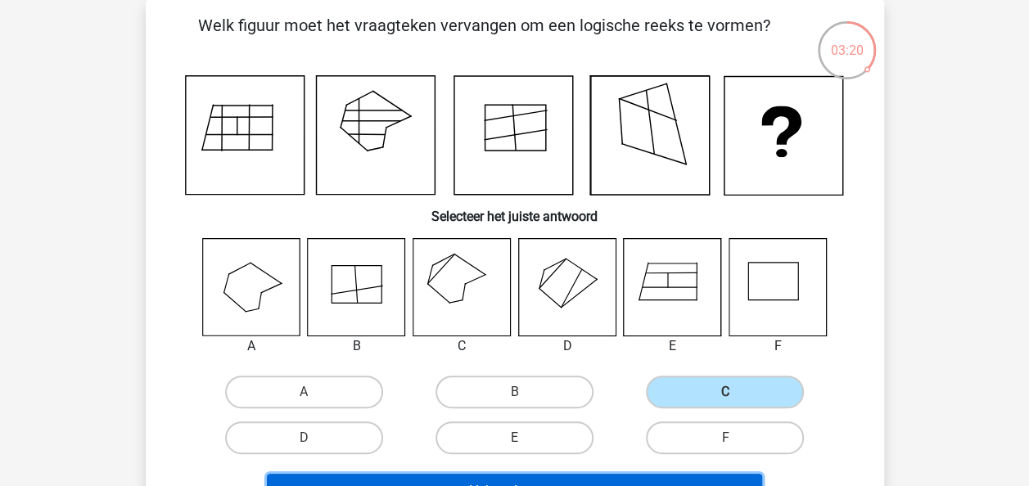
click at [634, 483] on button "Volgende vraag" at bounding box center [514, 491] width 495 height 34
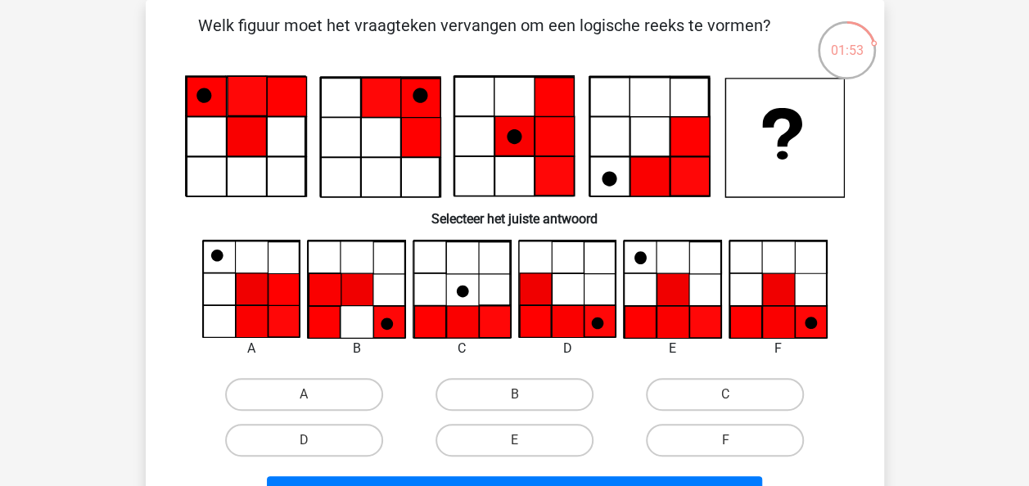
click at [514, 441] on input "E" at bounding box center [519, 445] width 11 height 11
radio input "true"
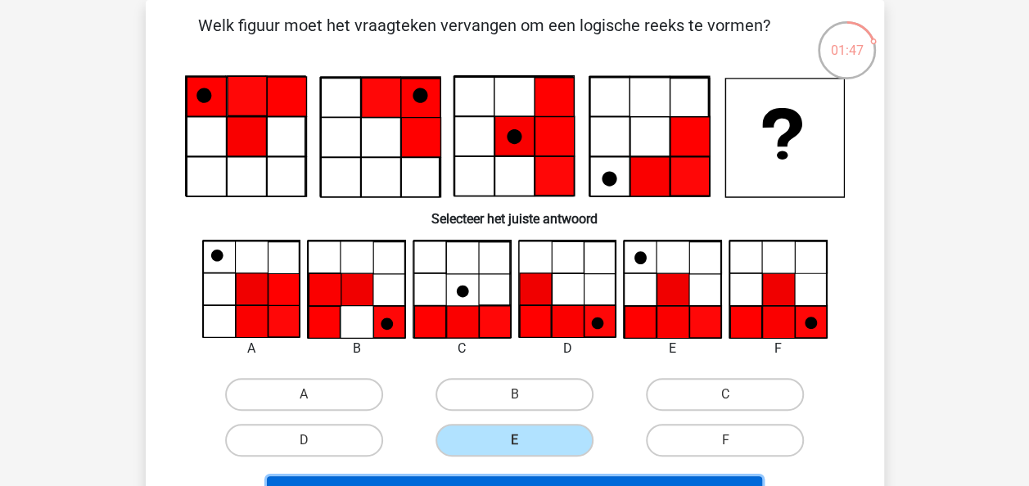
click at [527, 480] on button "Volgende vraag" at bounding box center [514, 493] width 495 height 34
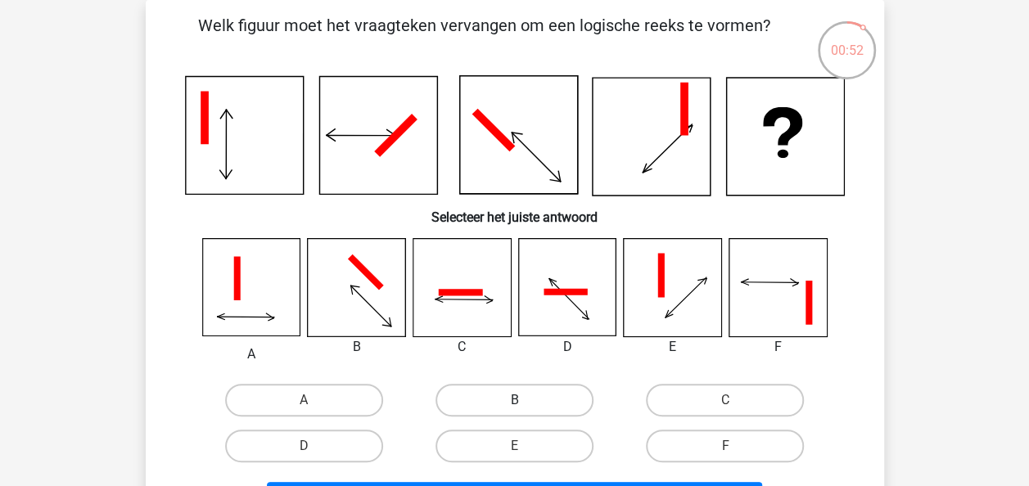
click at [494, 397] on label "B" at bounding box center [515, 400] width 158 height 33
click at [514, 400] on input "B" at bounding box center [519, 405] width 11 height 11
radio input "true"
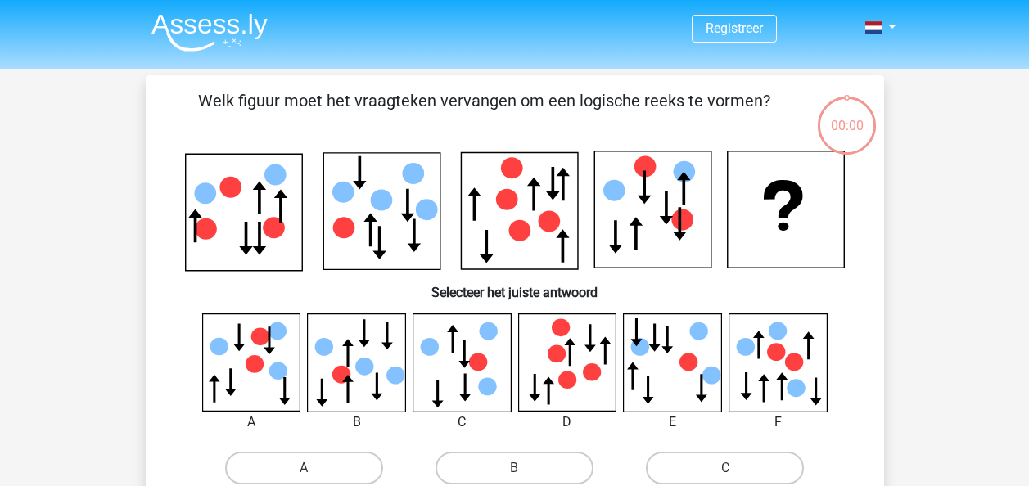
scroll to position [75, 0]
